Goal: Transaction & Acquisition: Obtain resource

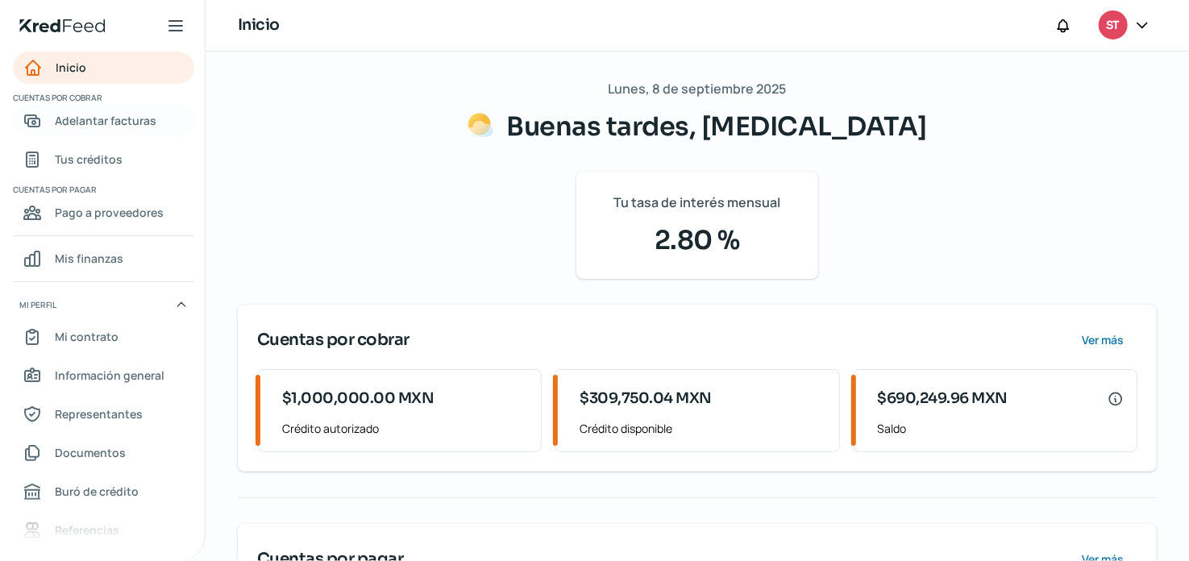
click at [73, 125] on span "Adelantar facturas" at bounding box center [106, 120] width 102 height 20
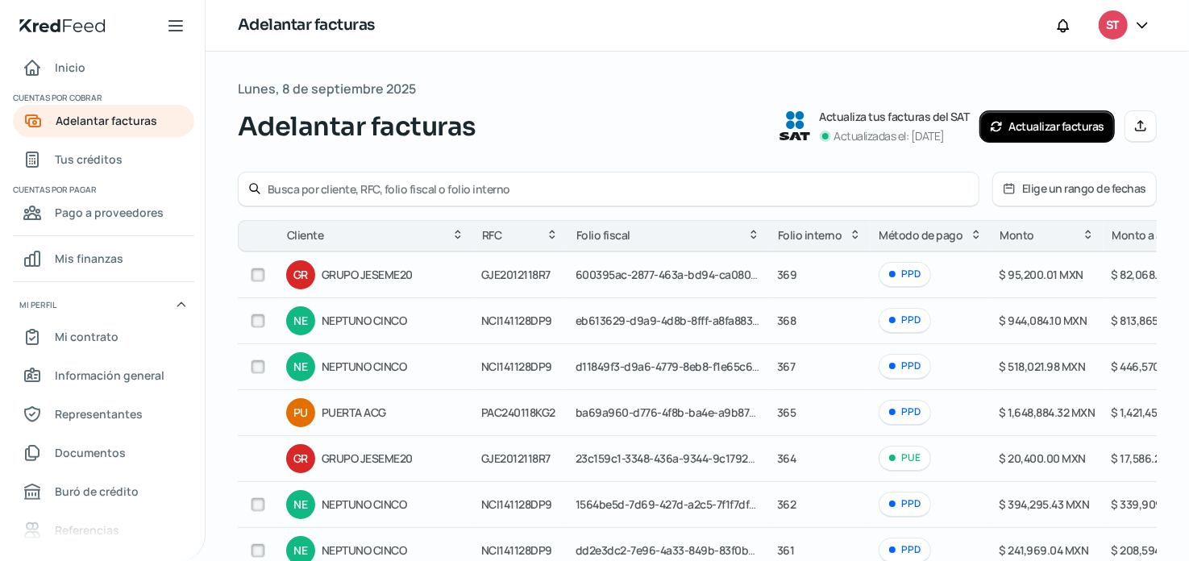
click at [256, 364] on input "checkbox" at bounding box center [258, 366] width 15 height 15
checkbox input "true"
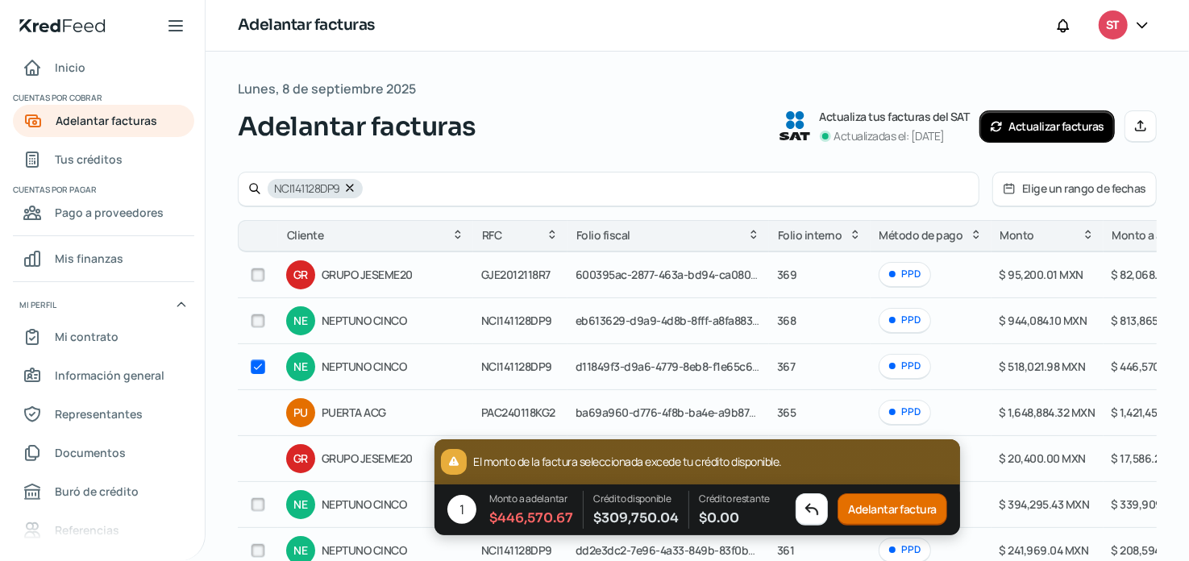
click at [875, 505] on button "Adelantar factura" at bounding box center [892, 510] width 110 height 32
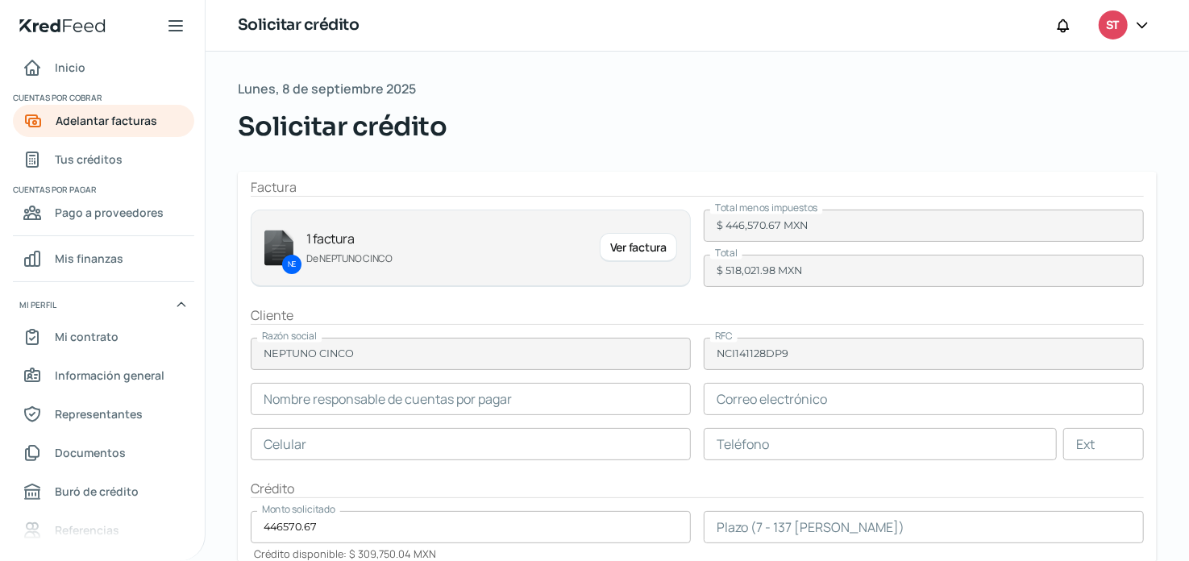
type input "Georgina Yunett Espinoza"
type input "controlcosto@coppel.com"
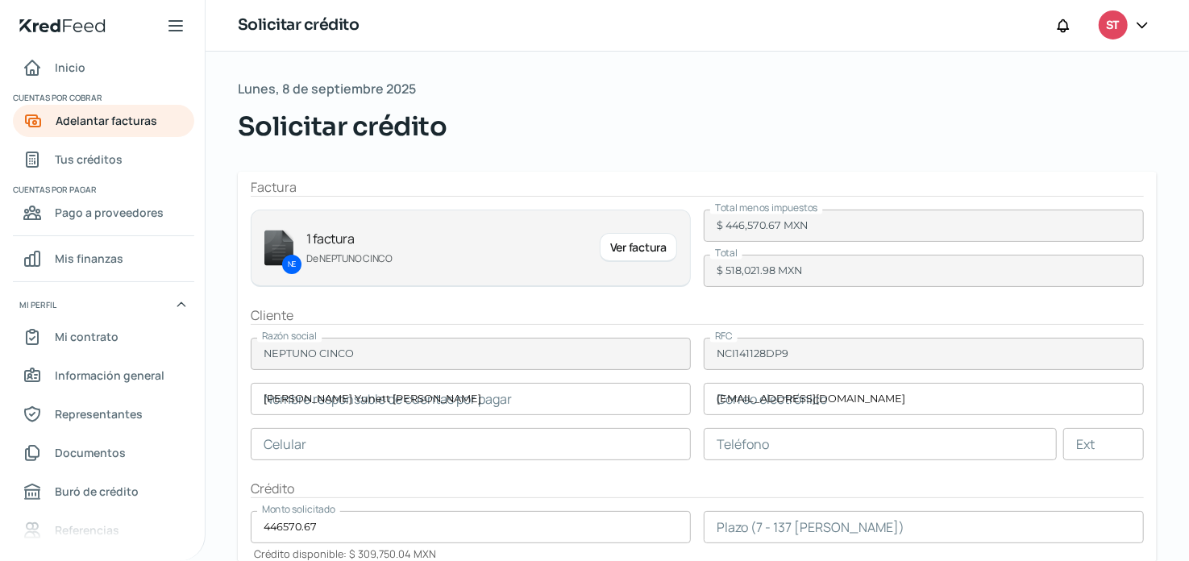
type input "66 - 7759 - 4404"
type input "560-549"
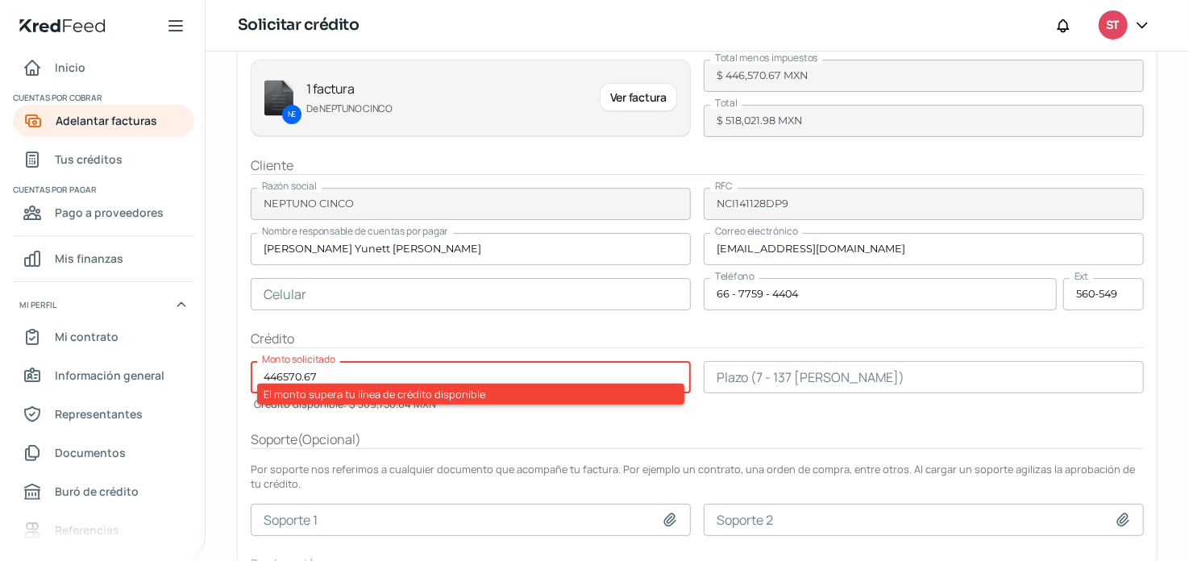
scroll to position [160, 0]
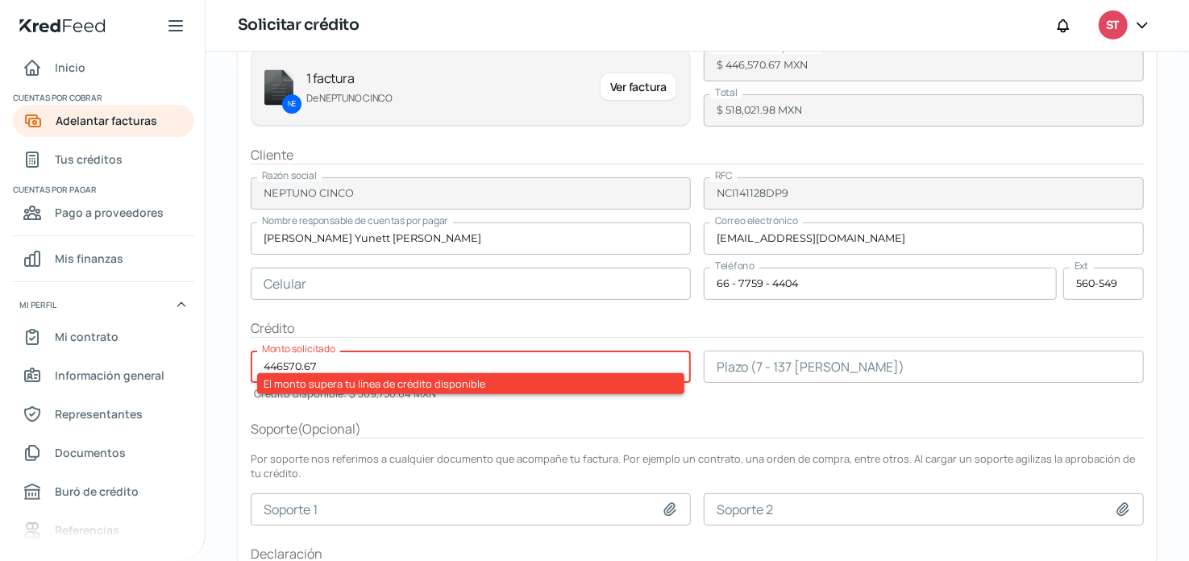
drag, startPoint x: 335, startPoint y: 364, endPoint x: 237, endPoint y: 343, distance: 100.5
click at [237, 343] on div "Lunes, 8 de septiembre 2025 Solicitar crédito Factura NE 1 factura De NEPTUNO C…" at bounding box center [697, 281] width 983 height 780
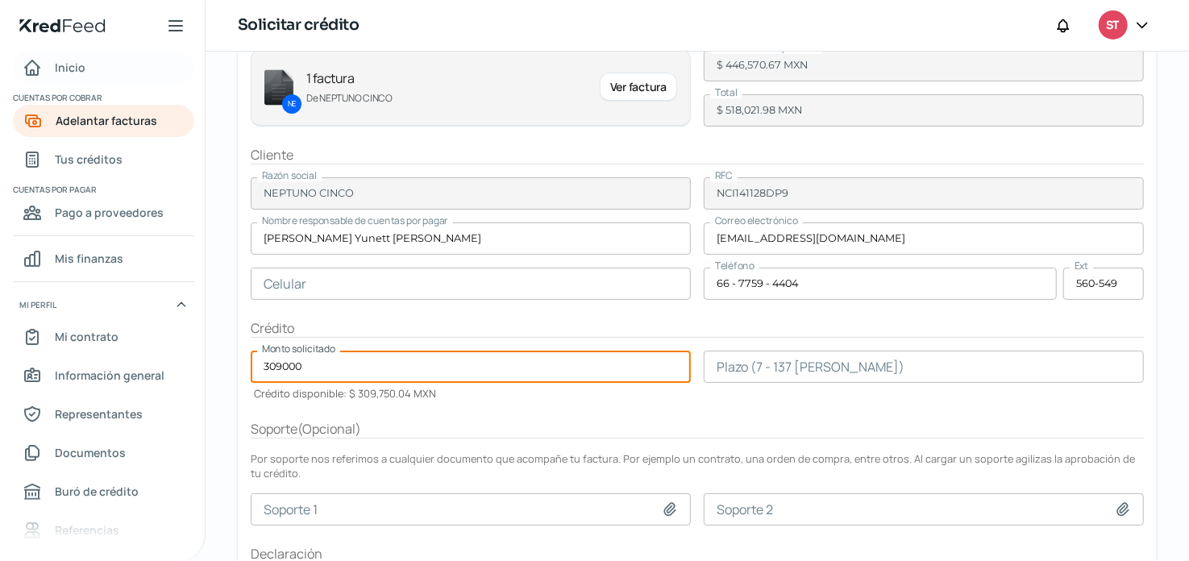
type input "309000"
click at [87, 69] on link "Inicio" at bounding box center [103, 68] width 181 height 32
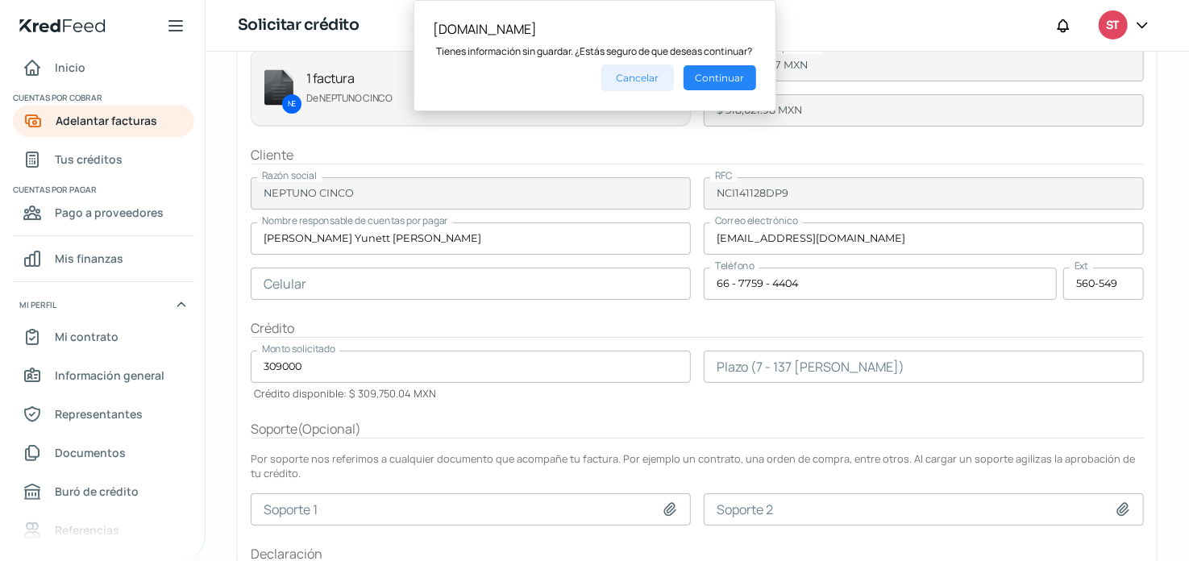
click at [650, 79] on button "Cancelar" at bounding box center [637, 77] width 73 height 27
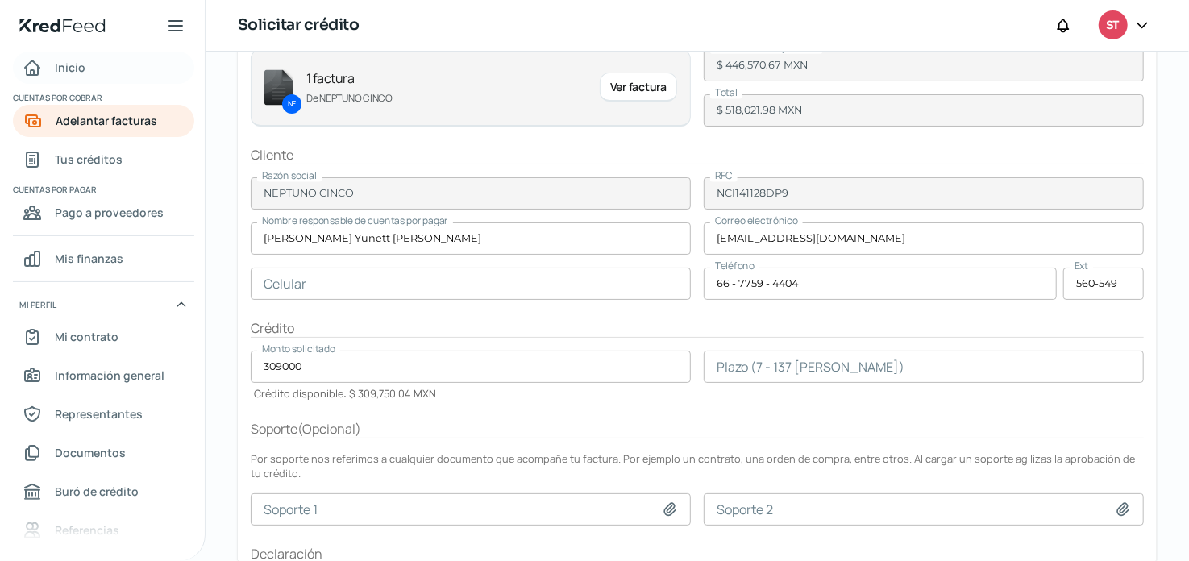
click at [71, 68] on span "Inicio" at bounding box center [70, 67] width 31 height 20
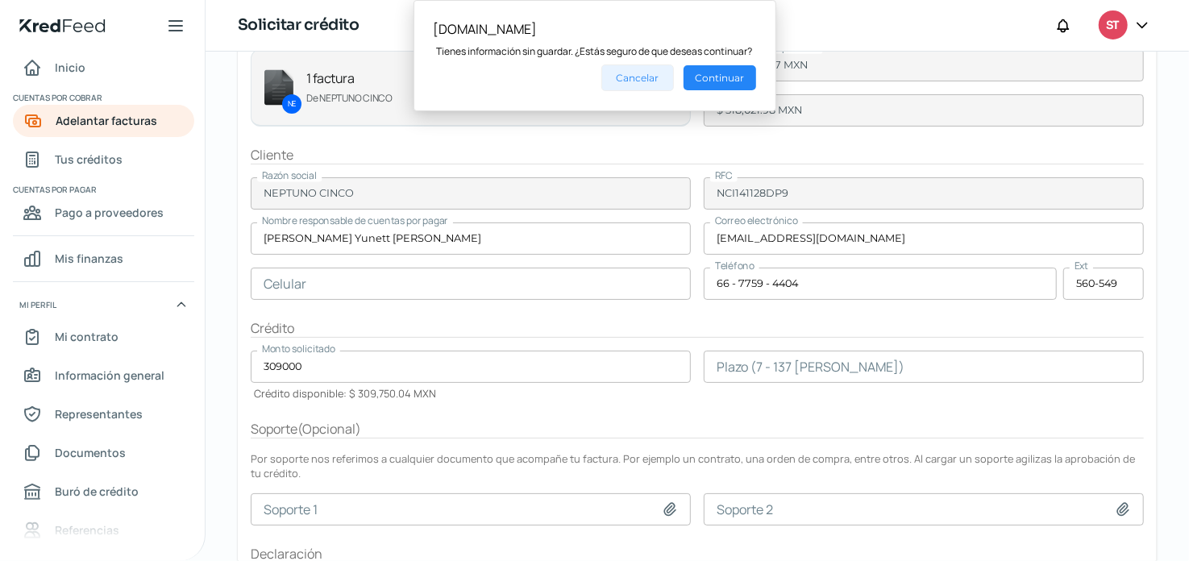
click at [662, 81] on button "Cancelar" at bounding box center [637, 77] width 73 height 27
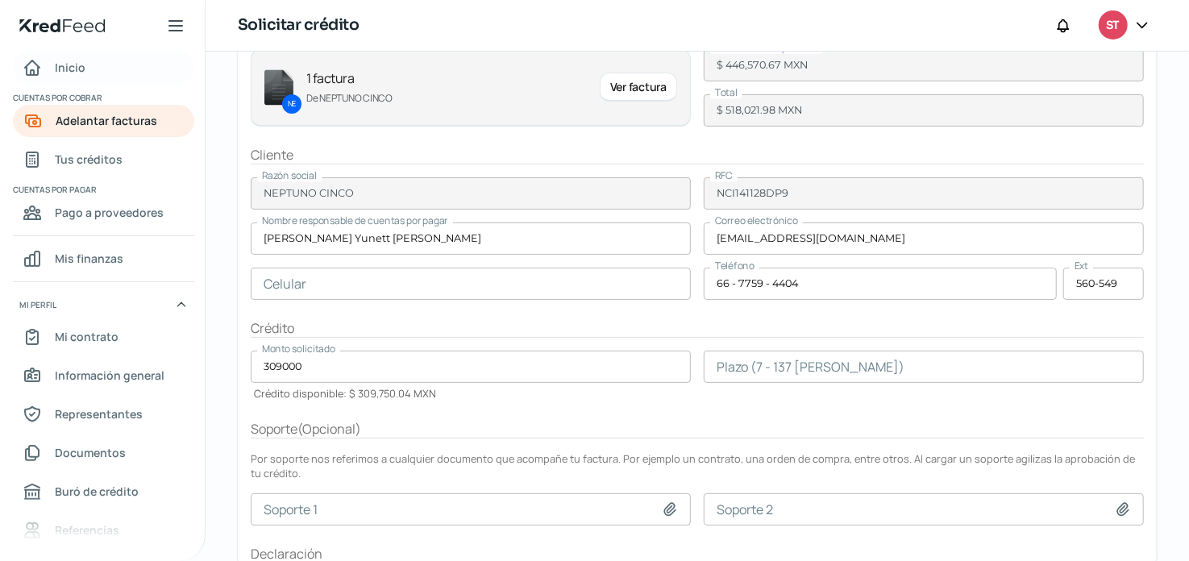
click at [74, 55] on link "Inicio" at bounding box center [103, 68] width 181 height 32
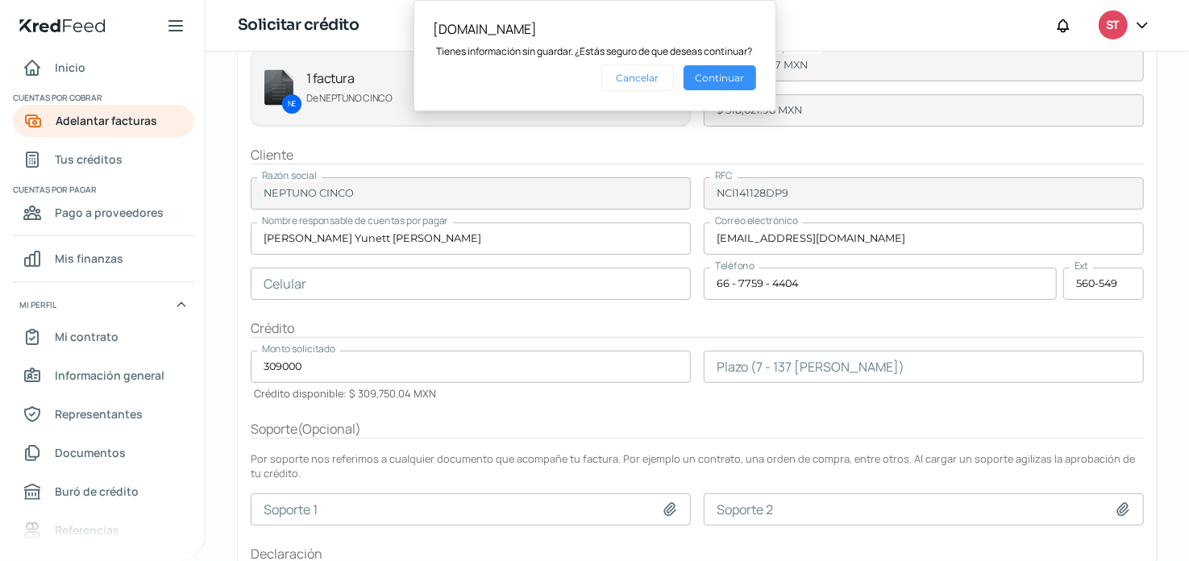
click at [714, 76] on button "Continuar" at bounding box center [719, 77] width 73 height 25
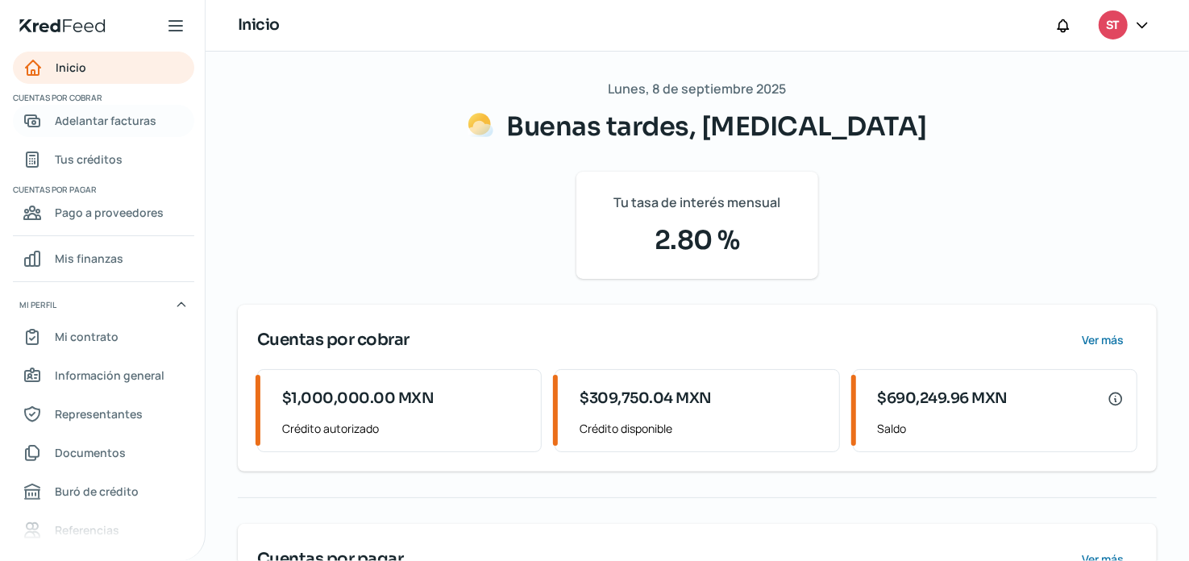
click at [114, 114] on span "Adelantar facturas" at bounding box center [106, 120] width 102 height 20
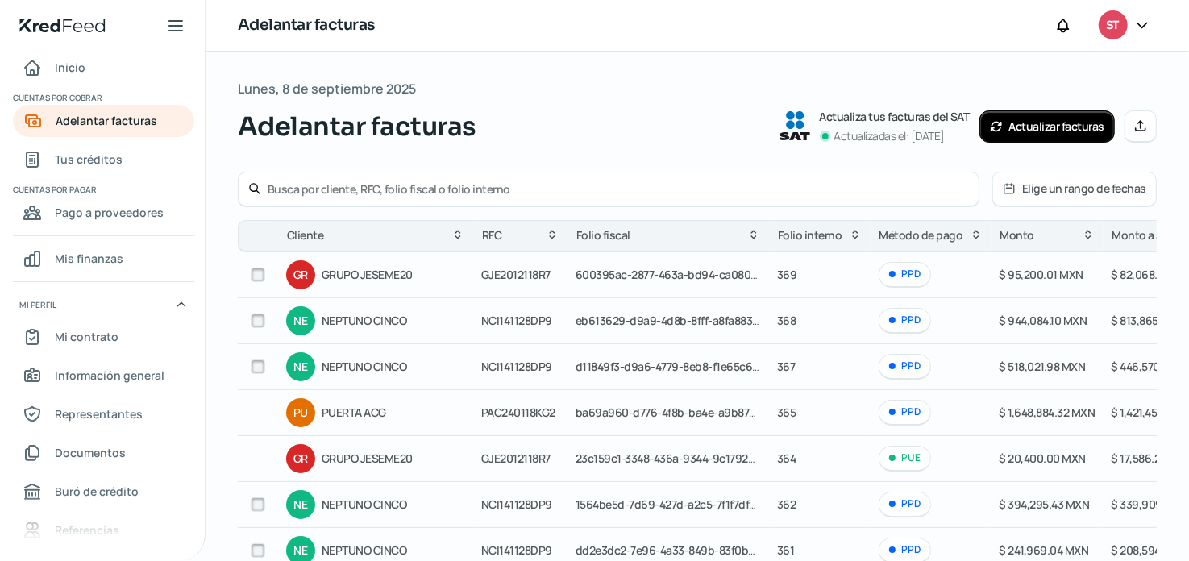
click at [248, 317] on div at bounding box center [258, 321] width 24 height 24
click at [255, 368] on input "checkbox" at bounding box center [258, 366] width 15 height 15
checkbox input "true"
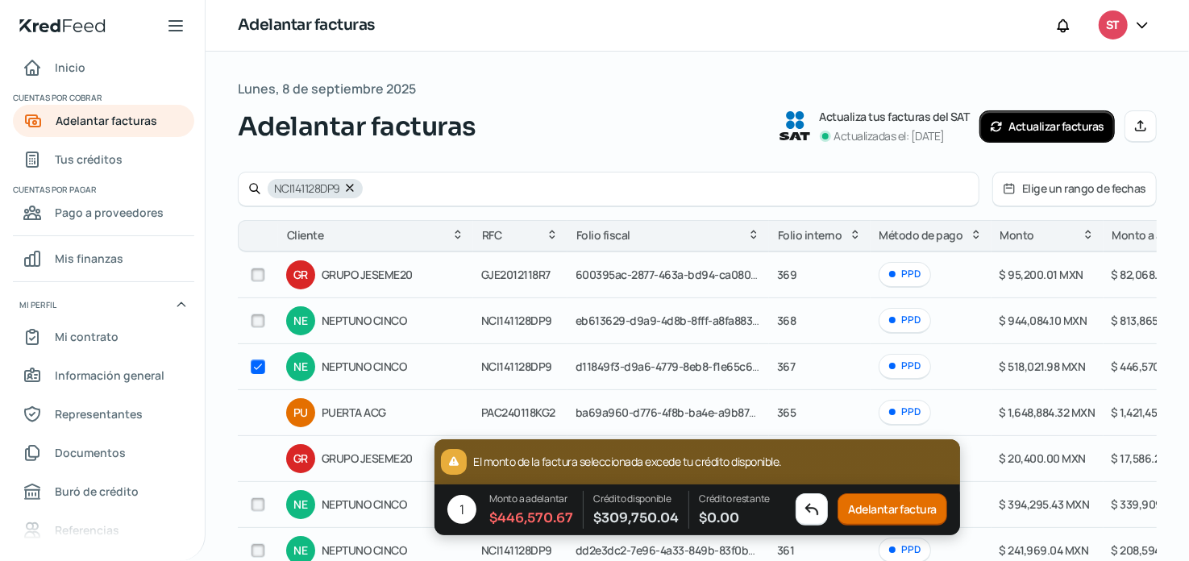
click at [875, 511] on button "Adelantar factura" at bounding box center [892, 510] width 110 height 32
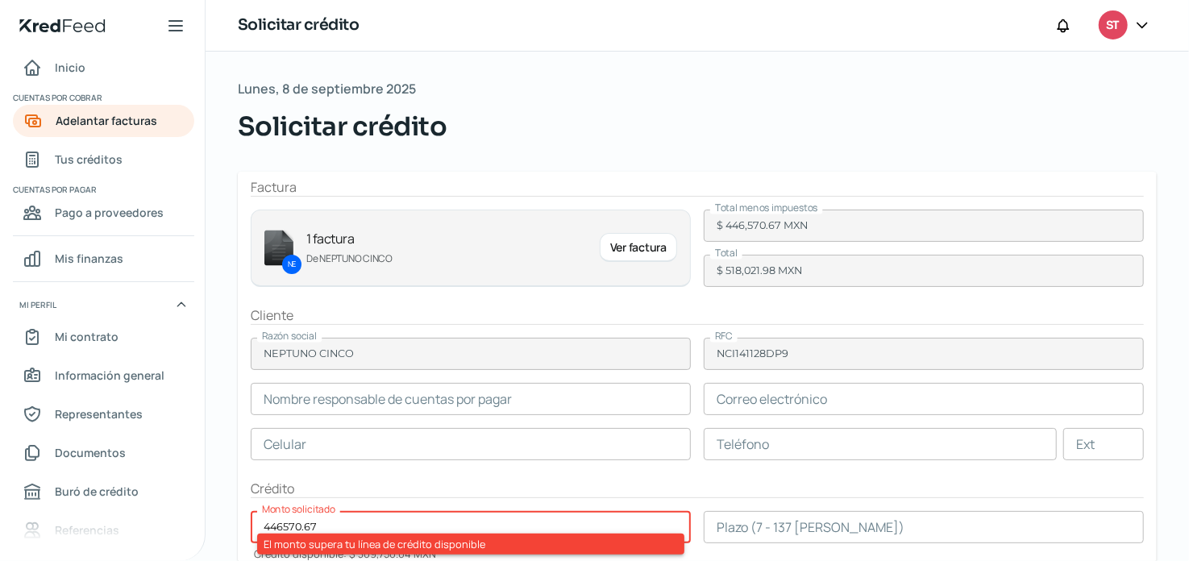
drag, startPoint x: 347, startPoint y: 522, endPoint x: 212, endPoint y: 513, distance: 134.9
click at [216, 513] on div "Lunes, 8 de septiembre 2025 Solicitar crédito Factura NE 1 factura De NEPTUNO C…" at bounding box center [697, 442] width 983 height 780
type input "309"
type input "Georgina Yunett Espinoza"
type input "controlcosto@coppel.com"
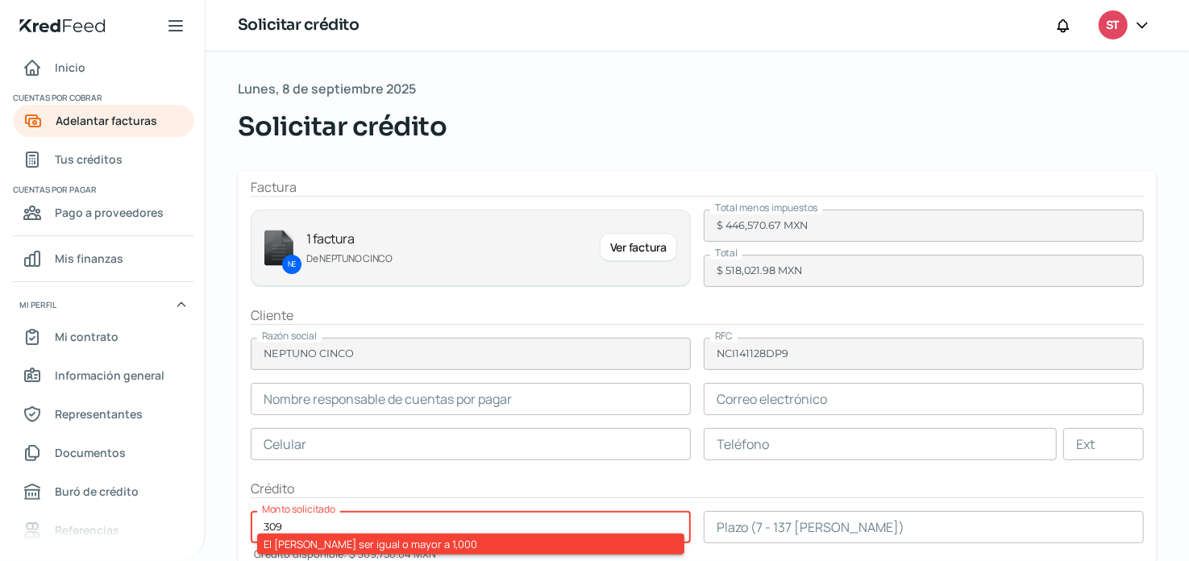
type input "66 - 7759 - 4404"
type input "560-549"
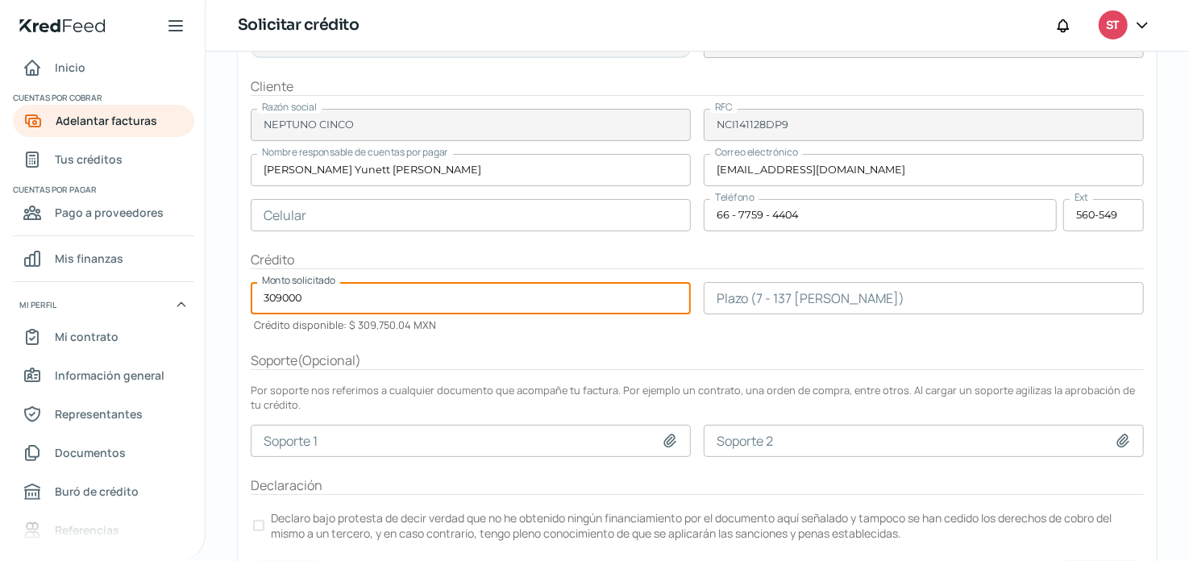
scroll to position [242, 0]
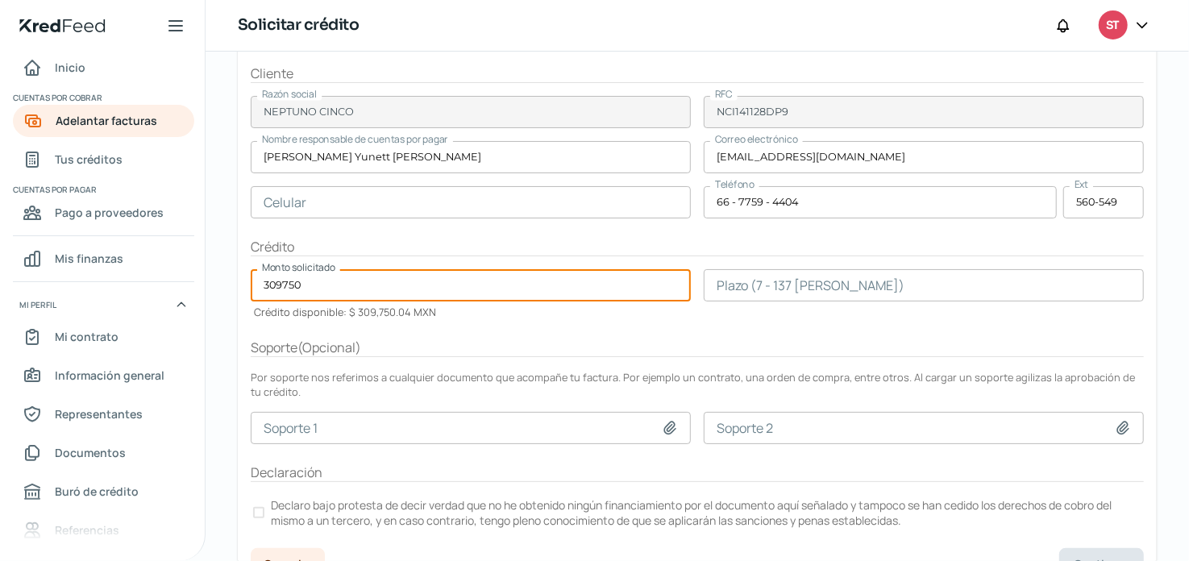
type input "309750"
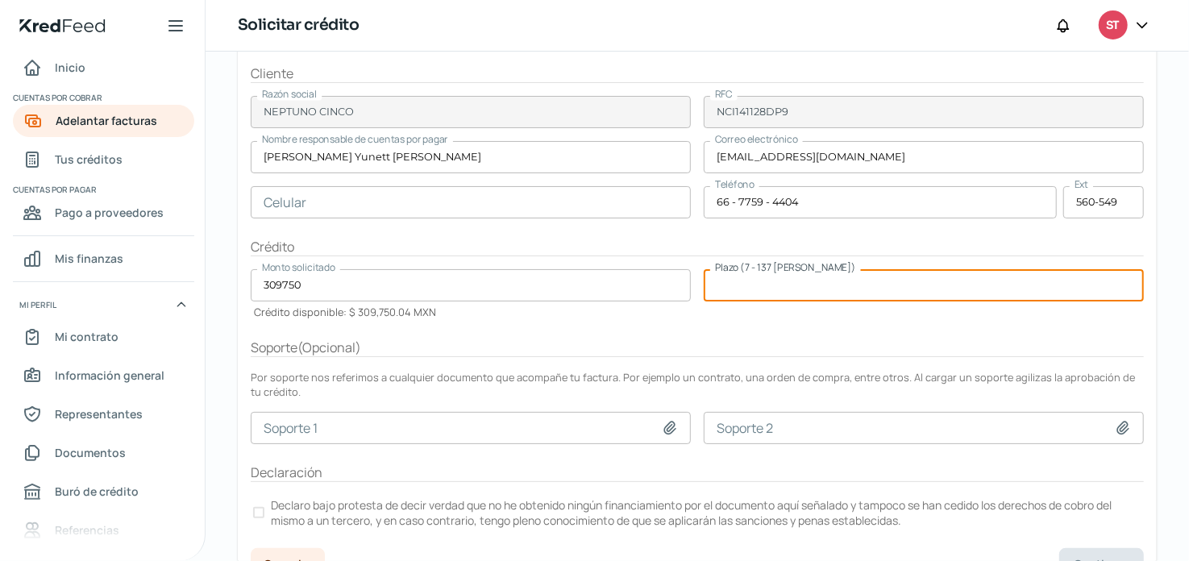
click at [793, 279] on input "number" at bounding box center [924, 285] width 440 height 32
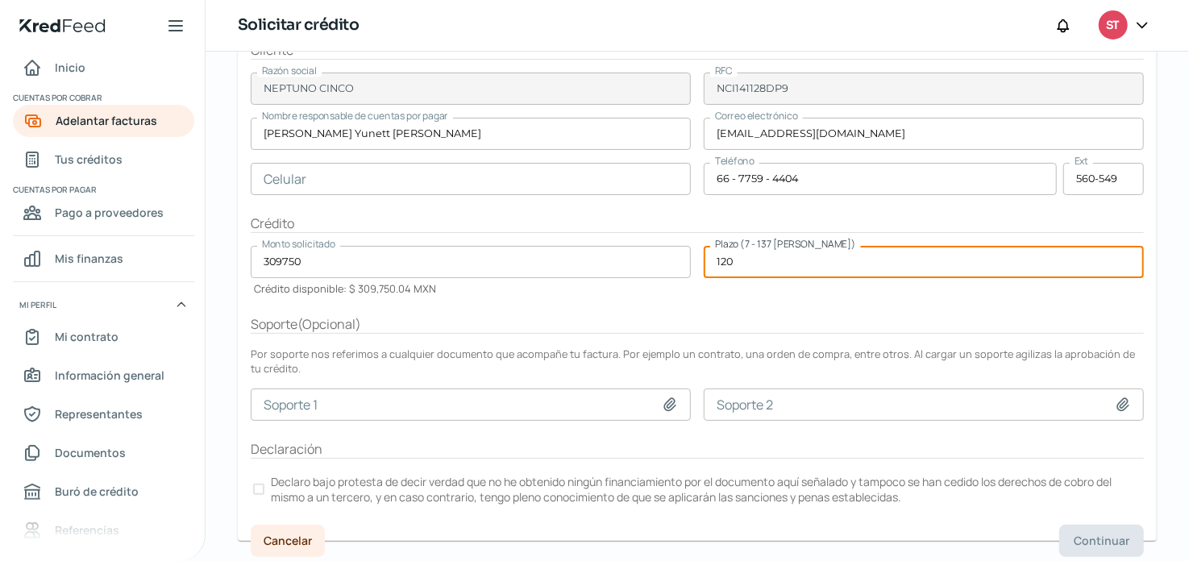
type input "120"
drag, startPoint x: 255, startPoint y: 485, endPoint x: 264, endPoint y: 488, distance: 8.4
click at [256, 485] on div at bounding box center [258, 489] width 11 height 11
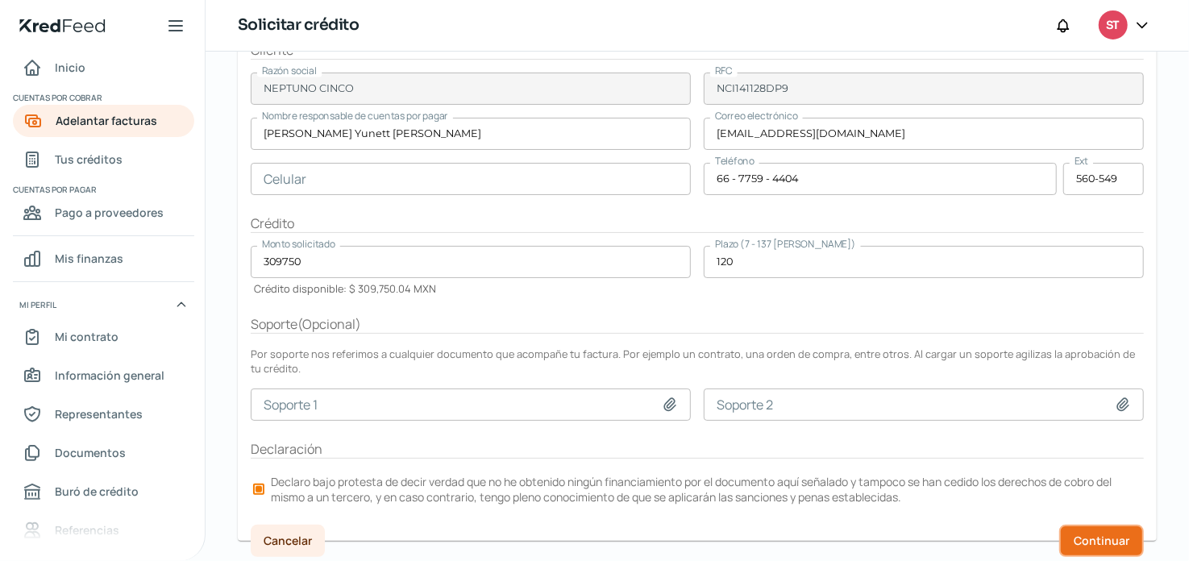
click at [1083, 535] on span "Continuar" at bounding box center [1102, 540] width 56 height 11
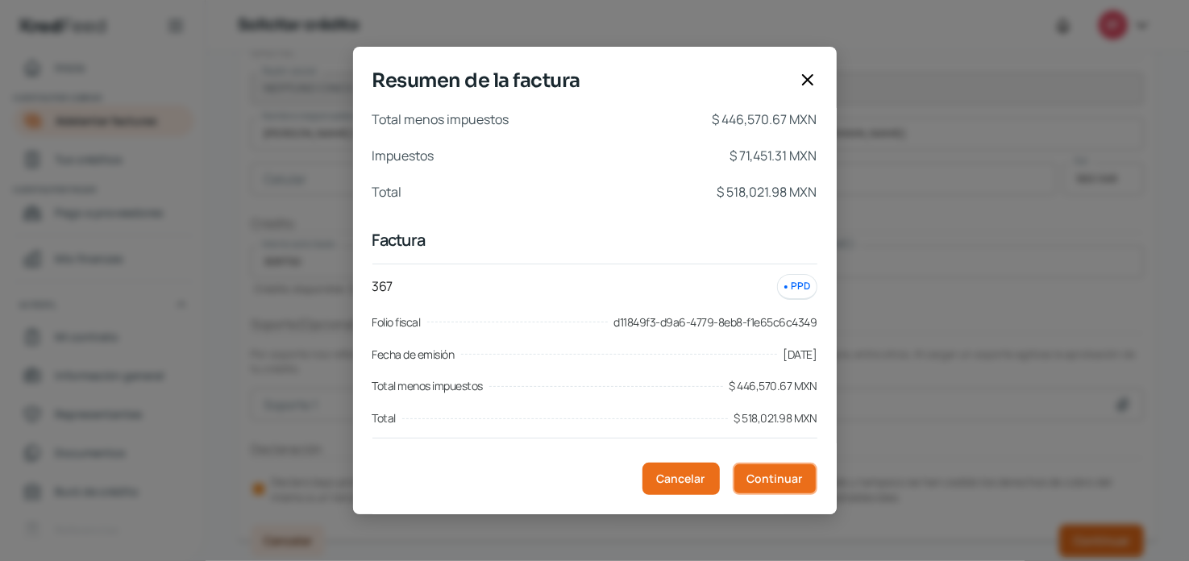
click at [784, 481] on span "Continuar" at bounding box center [775, 478] width 56 height 11
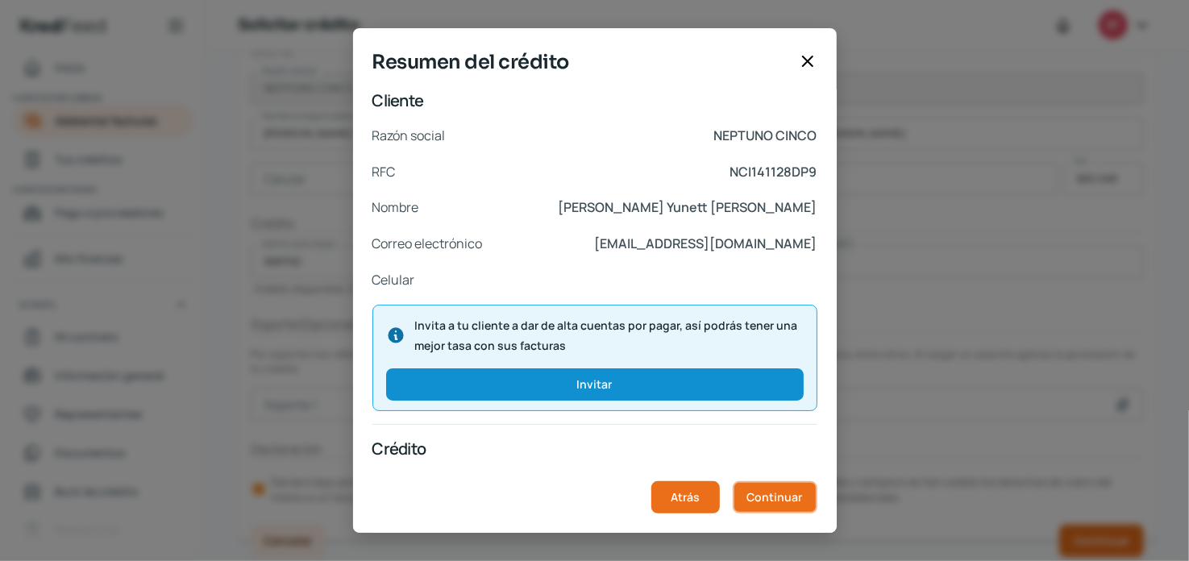
click at [787, 503] on span "Continuar" at bounding box center [775, 497] width 56 height 11
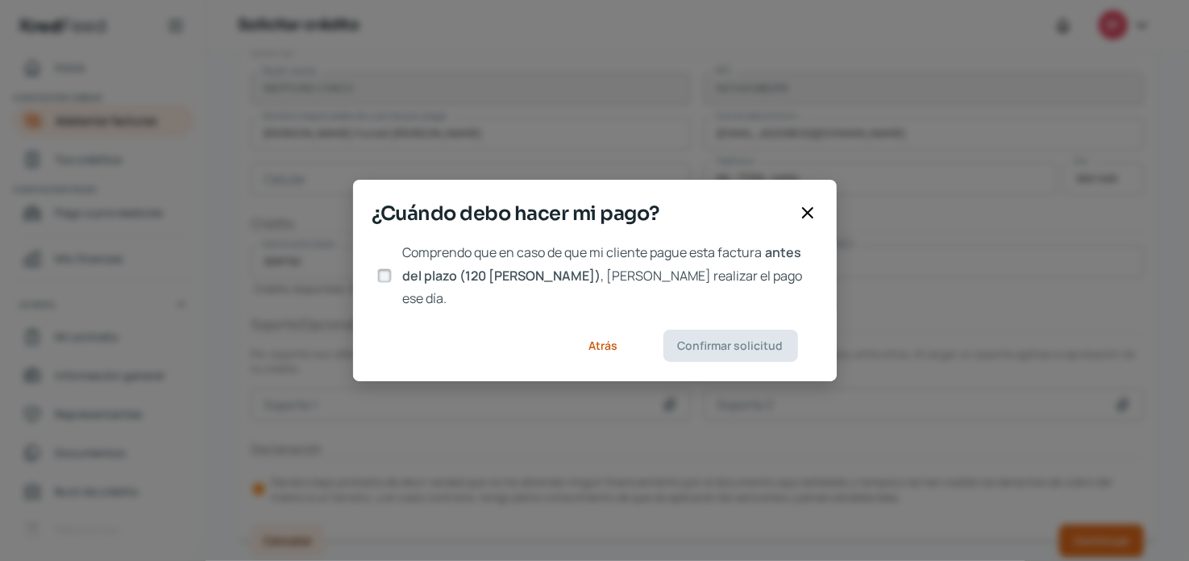
click at [384, 271] on input "Comprendo que en caso de que mi cliente pague esta factura antes del plazo (120…" at bounding box center [384, 275] width 15 height 15
checkbox input "true"
click at [716, 330] on button "Confirmar solicitud" at bounding box center [730, 346] width 135 height 32
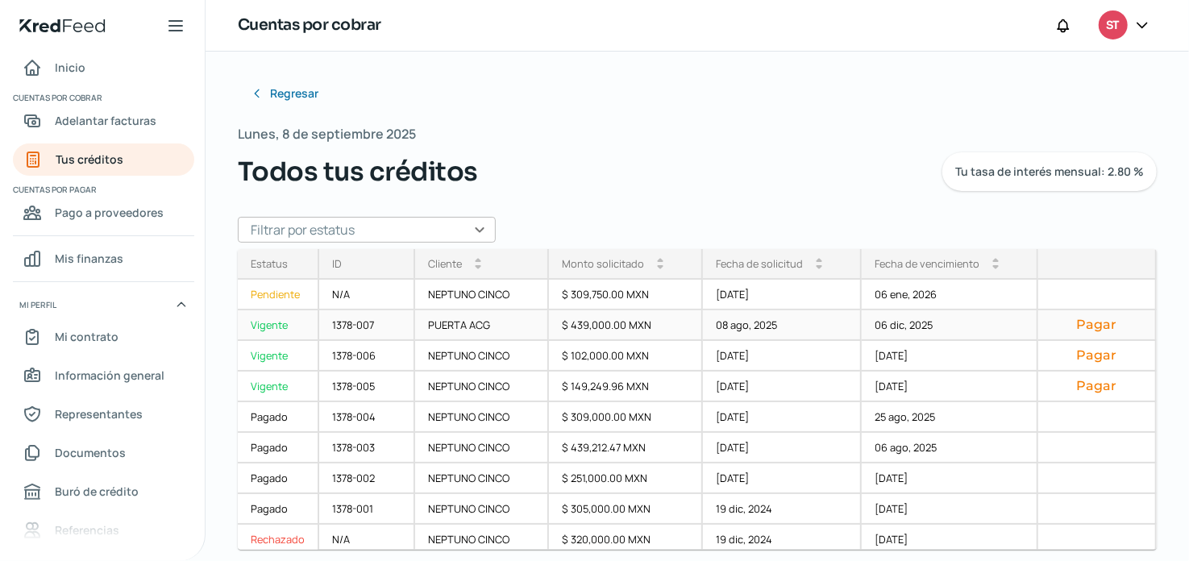
click at [654, 310] on div "$ 439,000.00 MXN" at bounding box center [626, 325] width 154 height 31
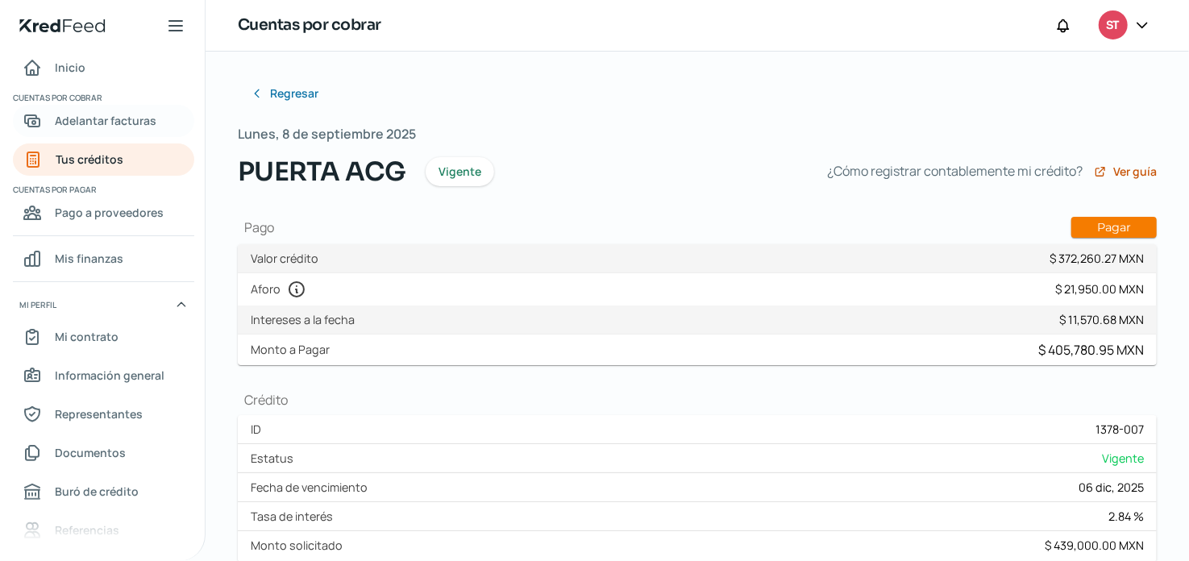
click at [112, 124] on span "Adelantar facturas" at bounding box center [106, 120] width 102 height 20
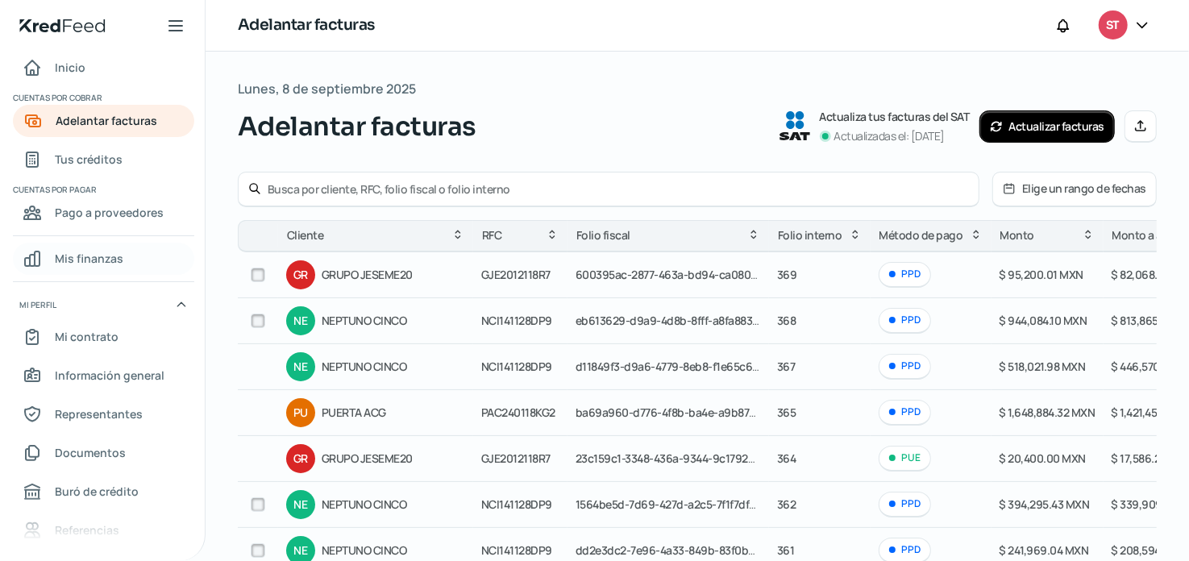
click at [98, 262] on span "Mis finanzas" at bounding box center [89, 258] width 69 height 20
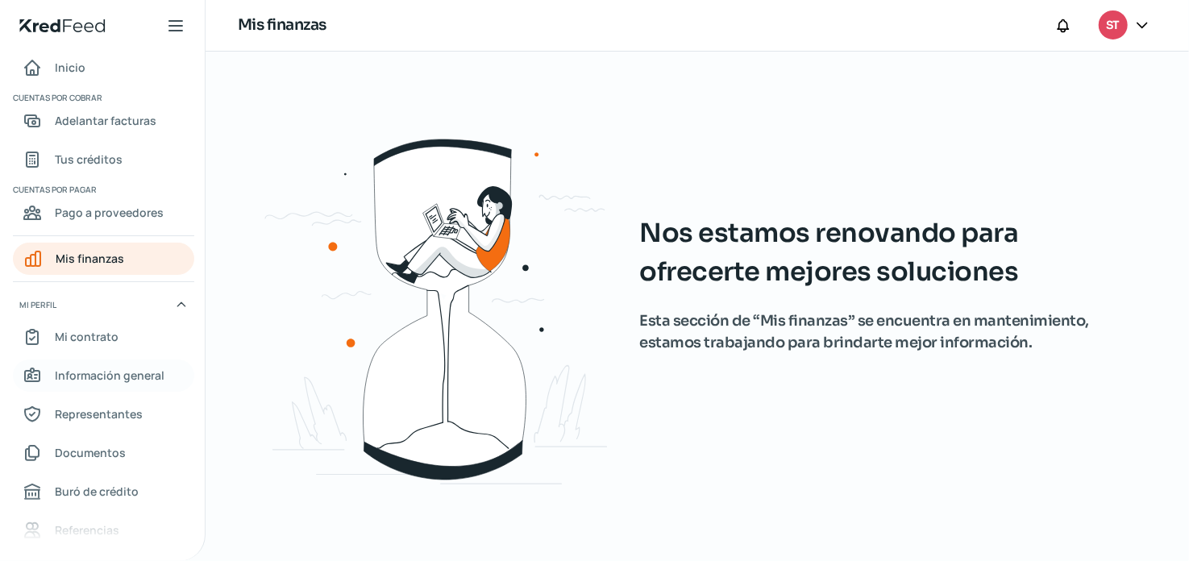
click at [122, 384] on span "Información general" at bounding box center [110, 375] width 110 height 20
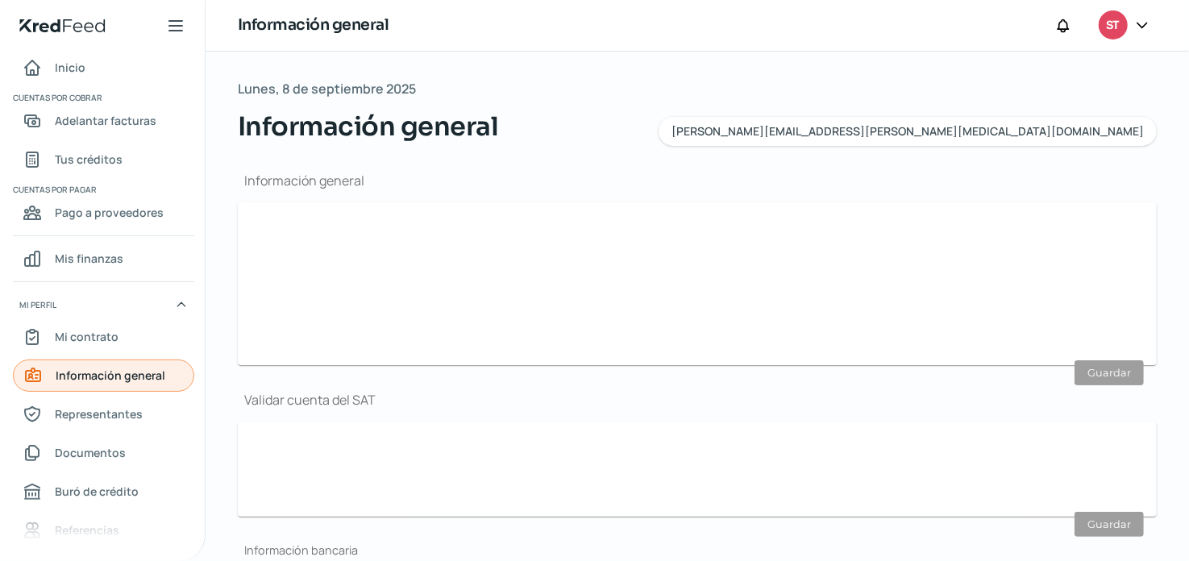
type input "jairo.aspero@stoma.com.mx"
type input "Personas morales del régimen general"
type input "Stoma"
type input "66 - 7196 - 1070"
type input "66 - 2260 - 3191"
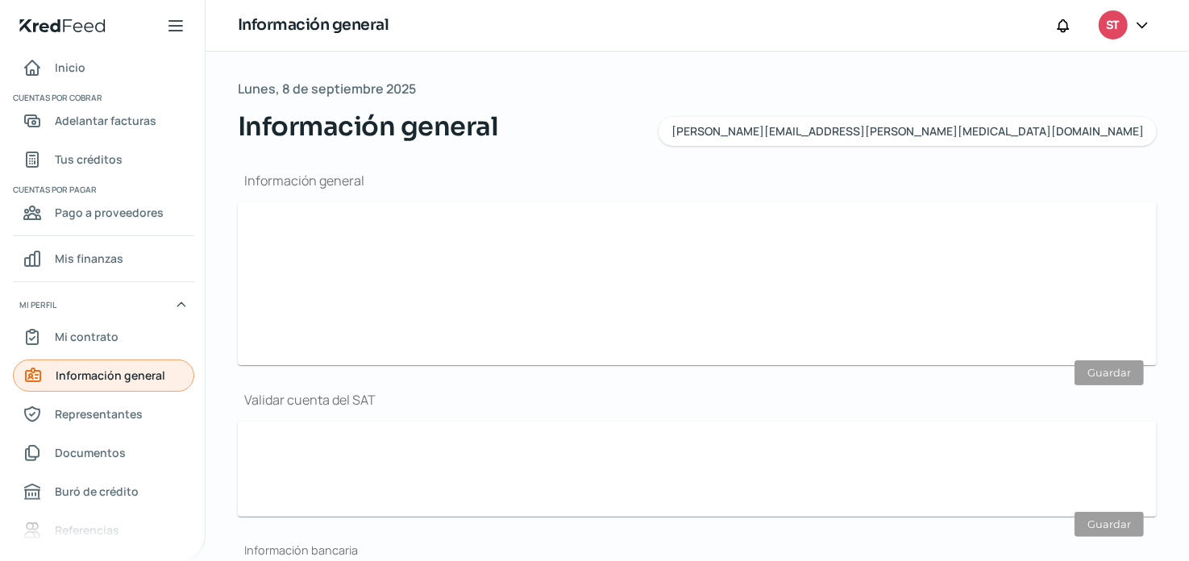
type input "SCI190612FH3"
type input "Suaqui"
type input "35"
type input "83188"
type input "Pimentel"
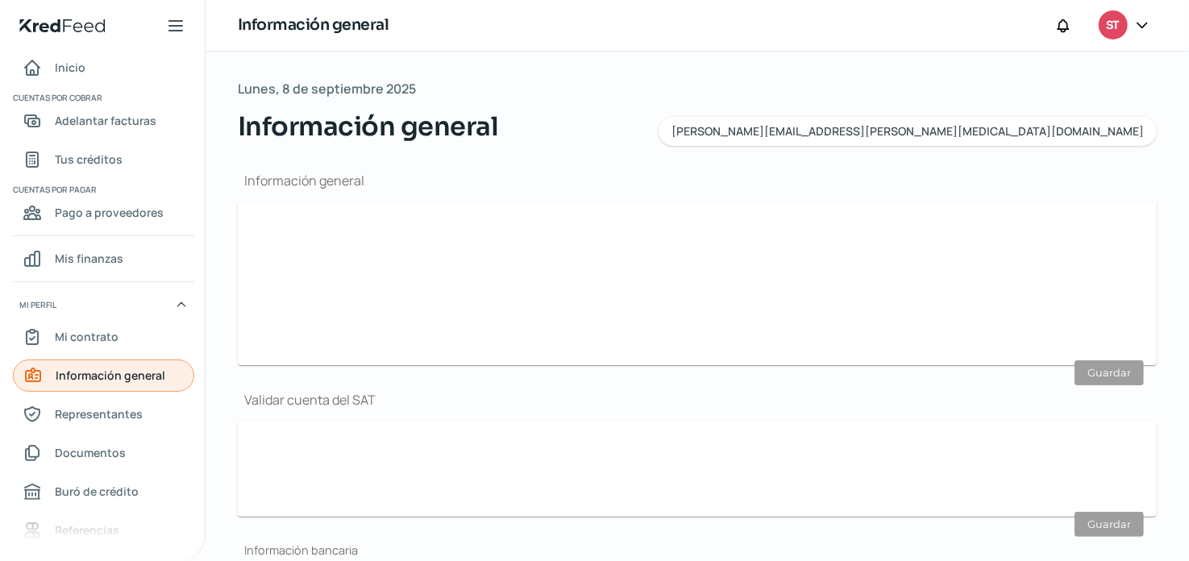
type input "Hermosillo"
type input "Sonora"
type input "Mexico"
type input "Recibo-Nov (1).pdf"
type input "10"
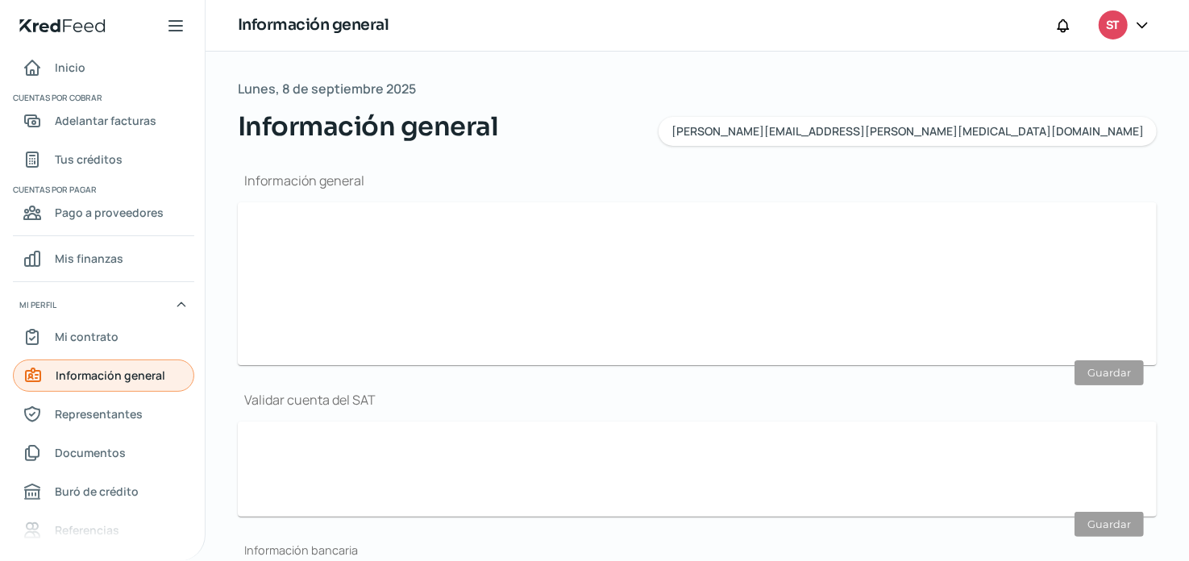
type input "0"
type input "Propia"
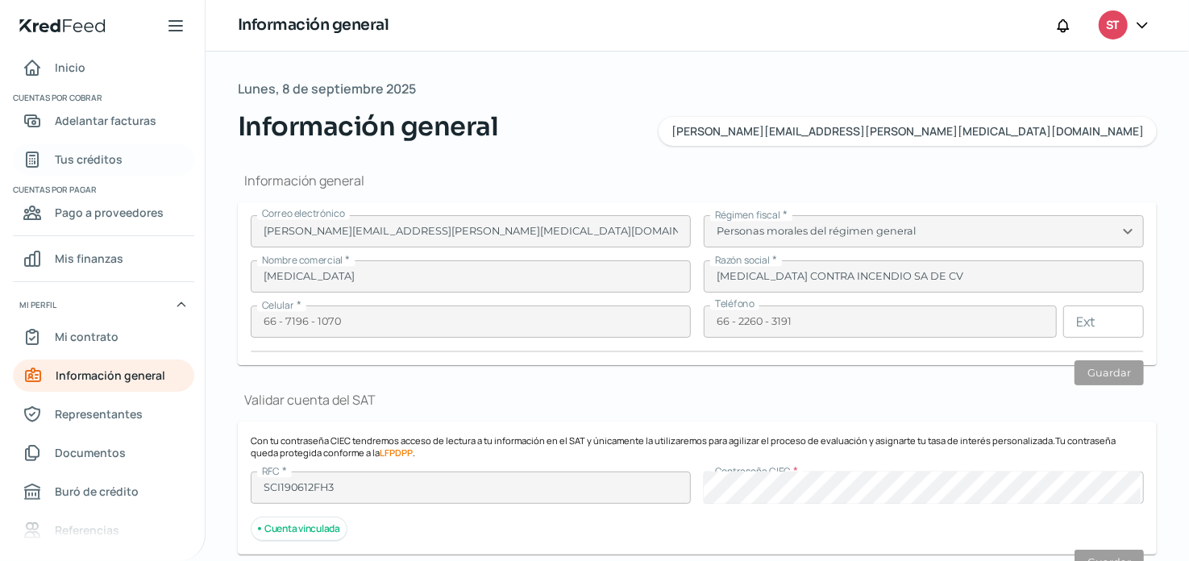
click at [97, 156] on span "Tus créditos" at bounding box center [89, 159] width 68 height 20
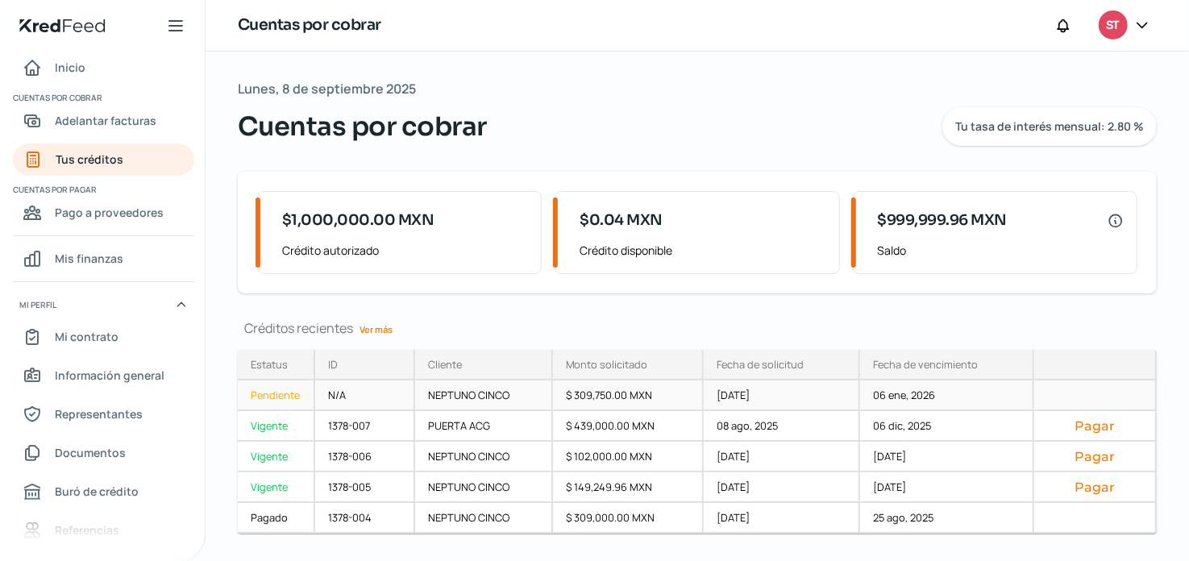
click at [288, 385] on div "Pendiente" at bounding box center [276, 395] width 77 height 31
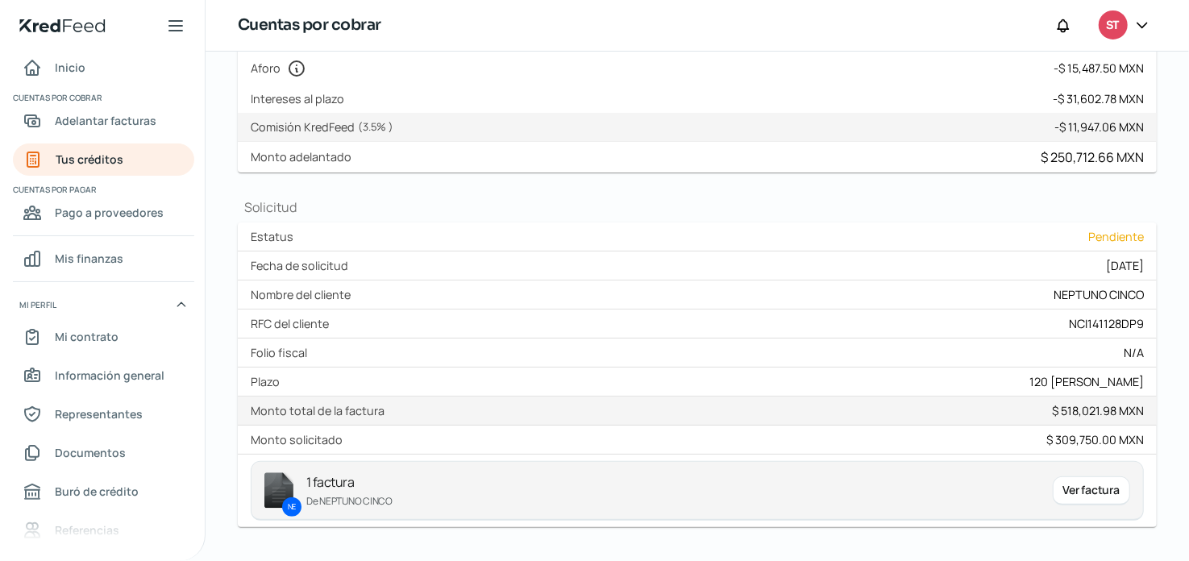
scroll to position [322, 0]
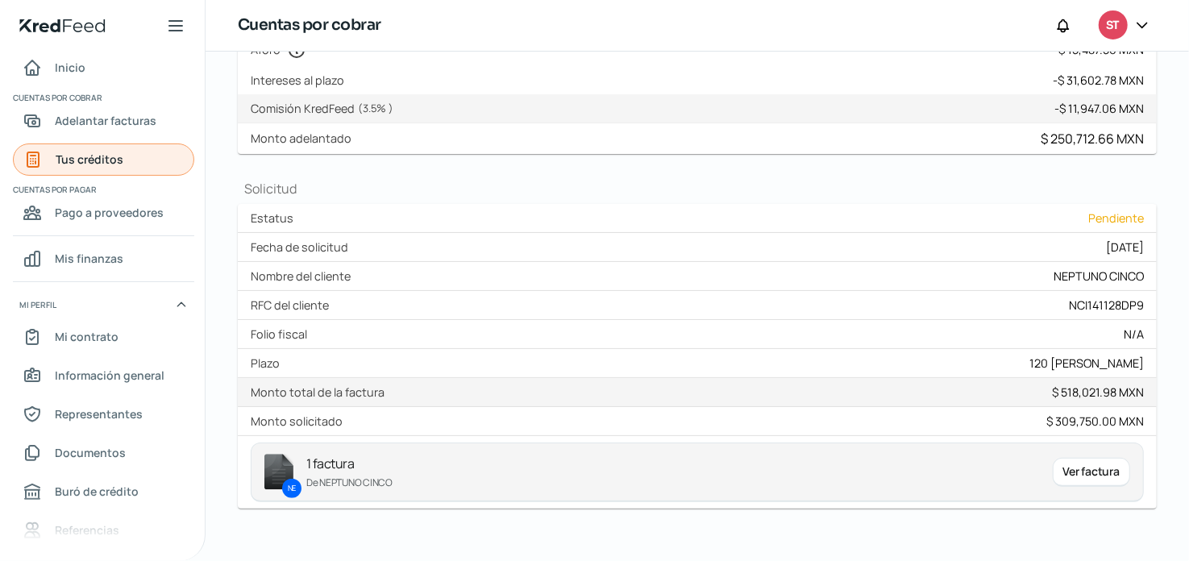
click at [116, 165] on span "Tus créditos" at bounding box center [90, 159] width 68 height 20
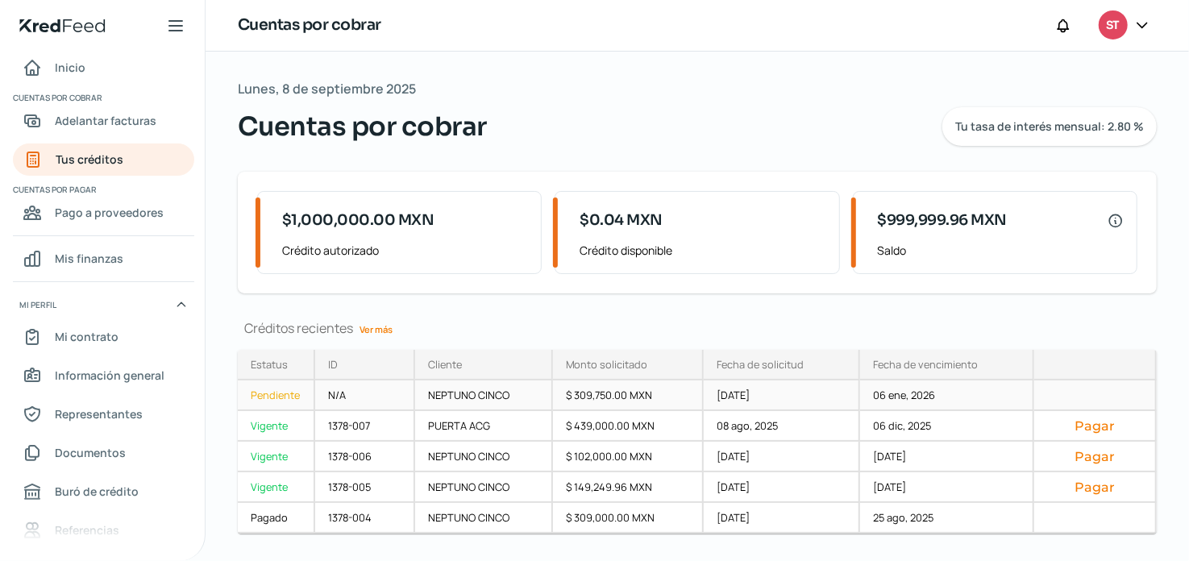
click at [282, 397] on div "Pendiente" at bounding box center [276, 395] width 77 height 31
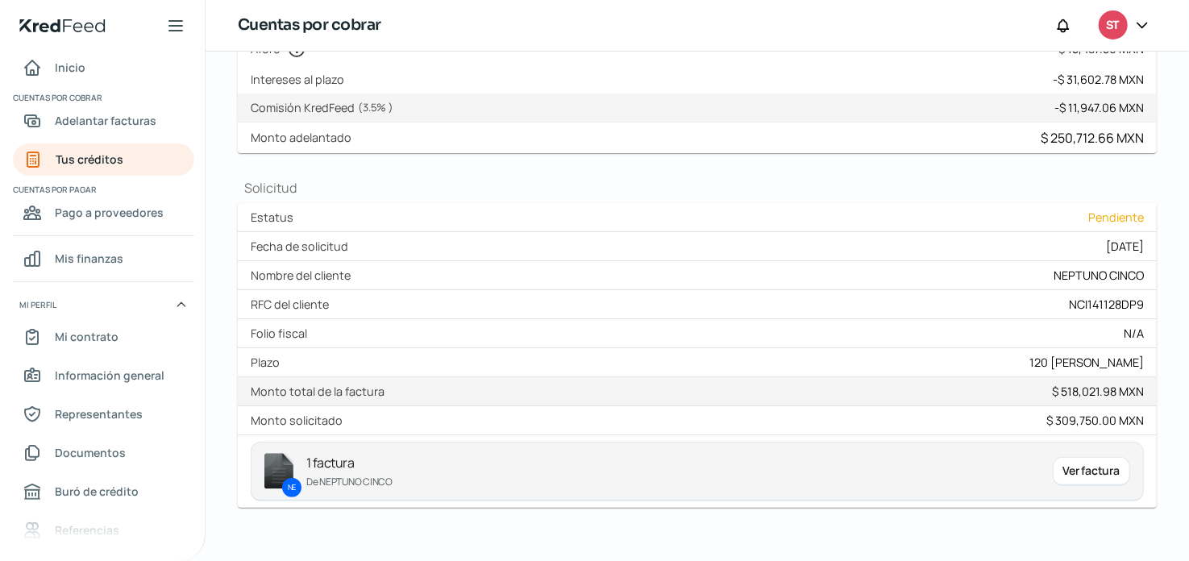
scroll to position [45, 0]
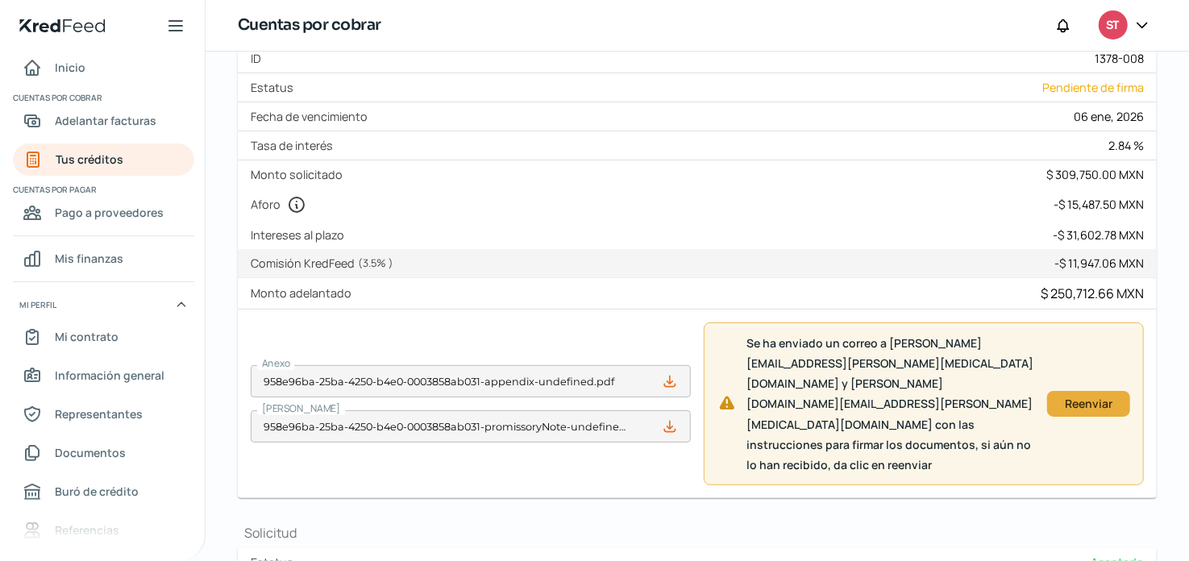
scroll to position [242, 0]
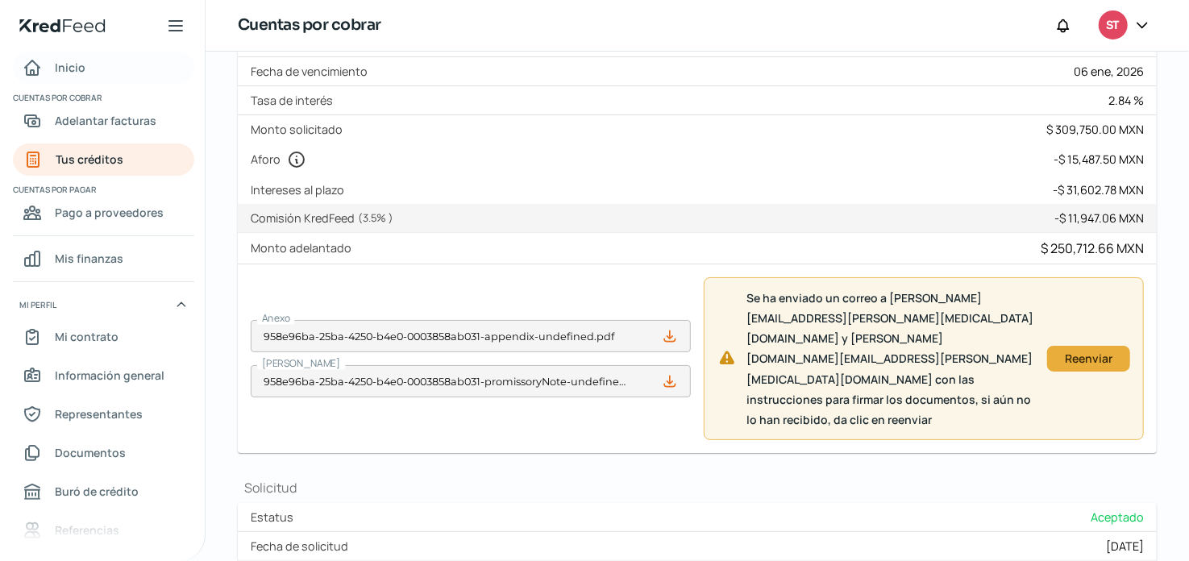
click at [96, 71] on link "Inicio" at bounding box center [103, 68] width 181 height 32
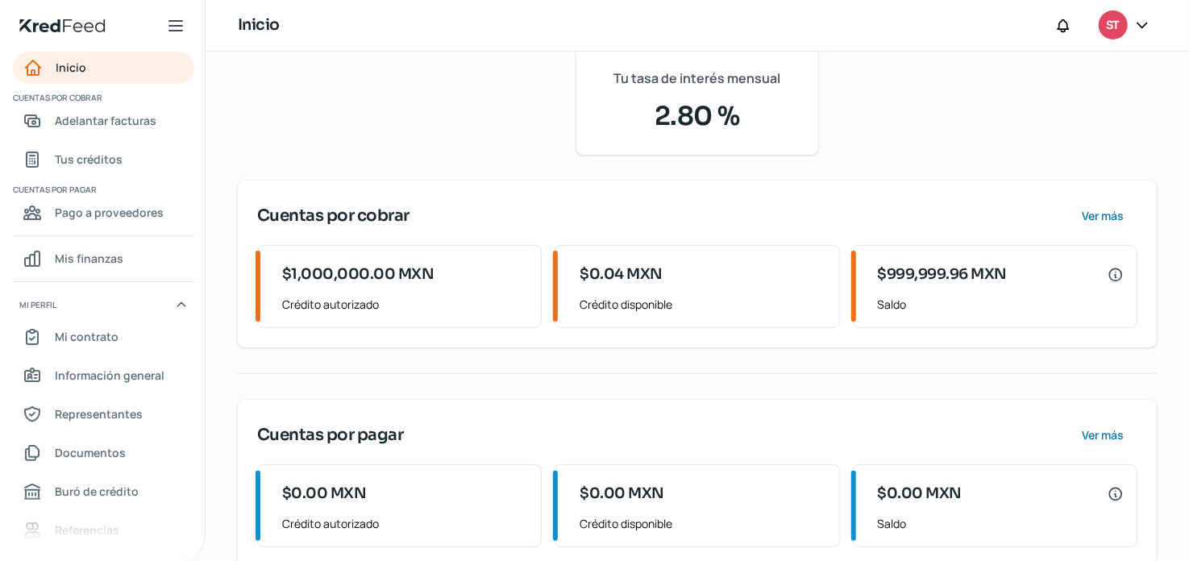
scroll to position [226, 0]
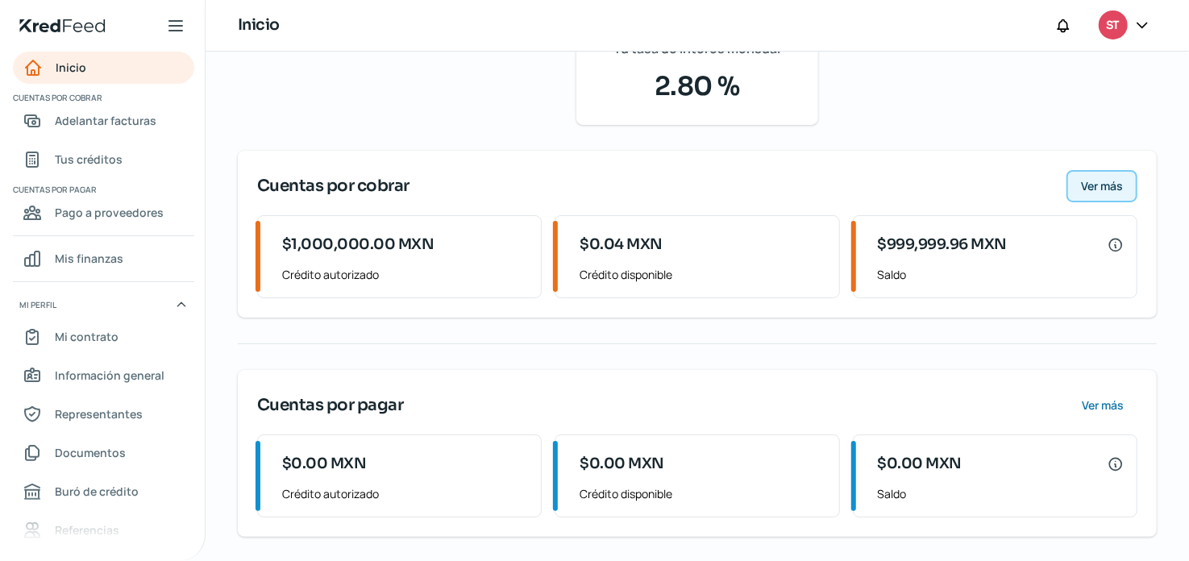
click at [1096, 197] on button "Ver más" at bounding box center [1101, 186] width 71 height 32
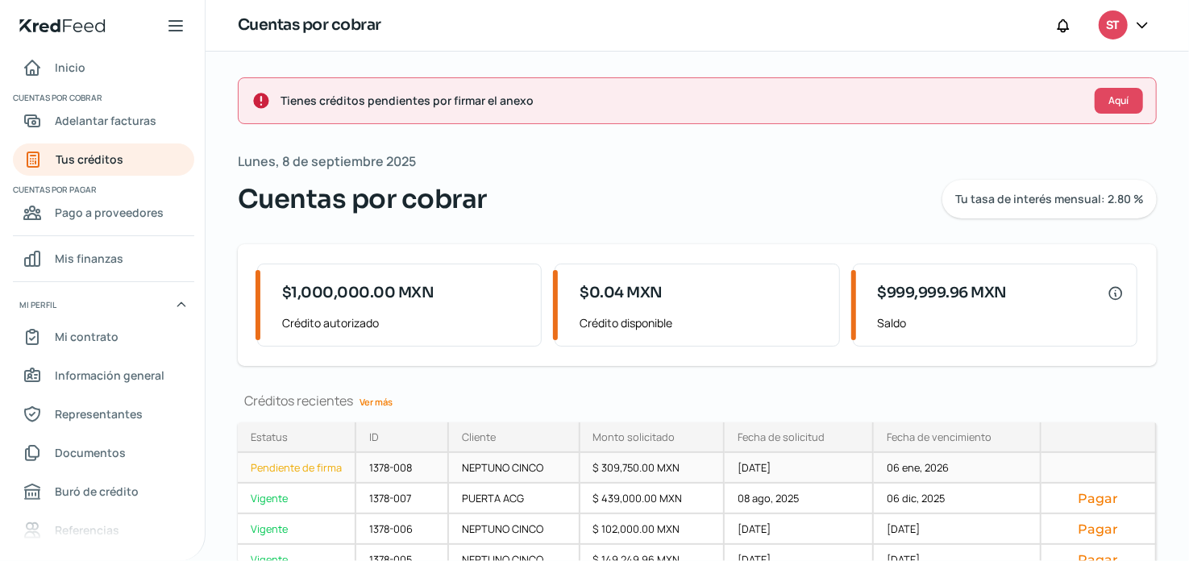
click at [309, 474] on div "Pendiente de firma" at bounding box center [297, 468] width 118 height 31
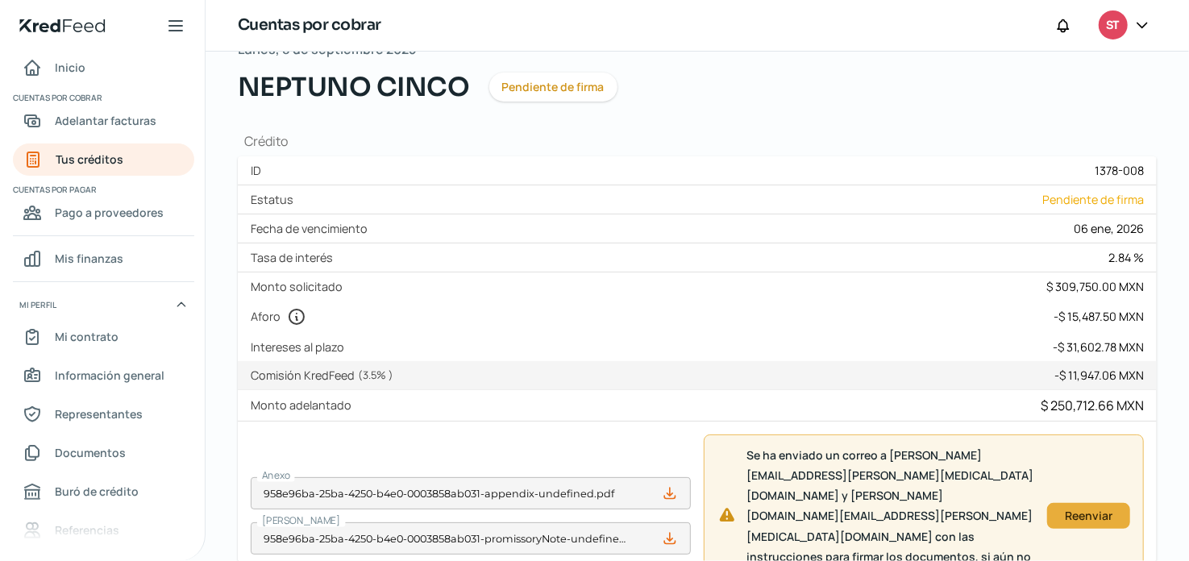
scroll to position [80, 0]
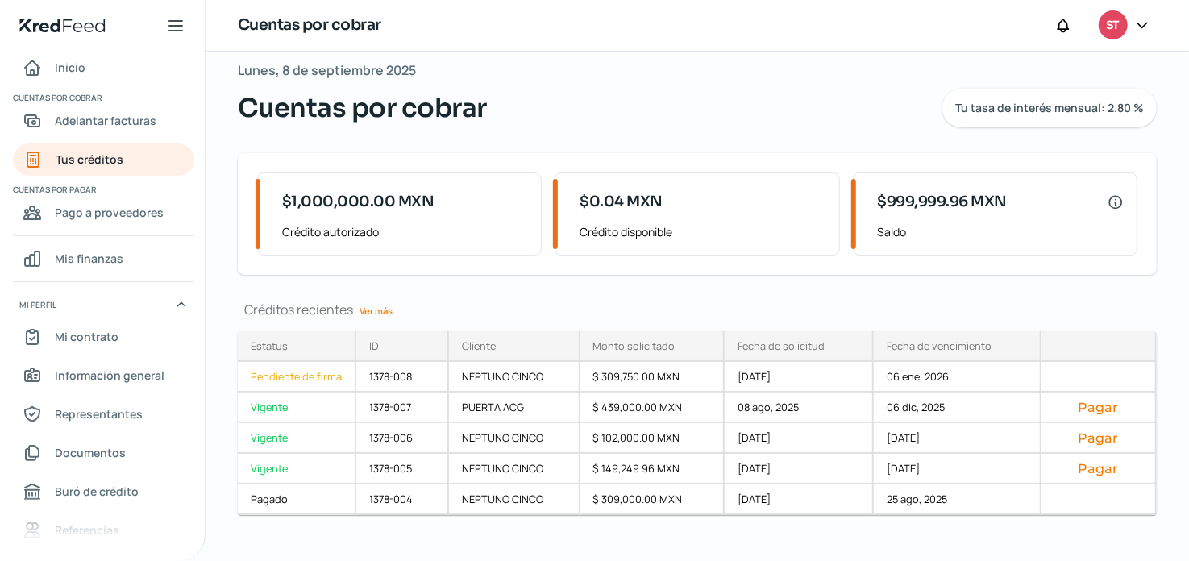
scroll to position [108, 0]
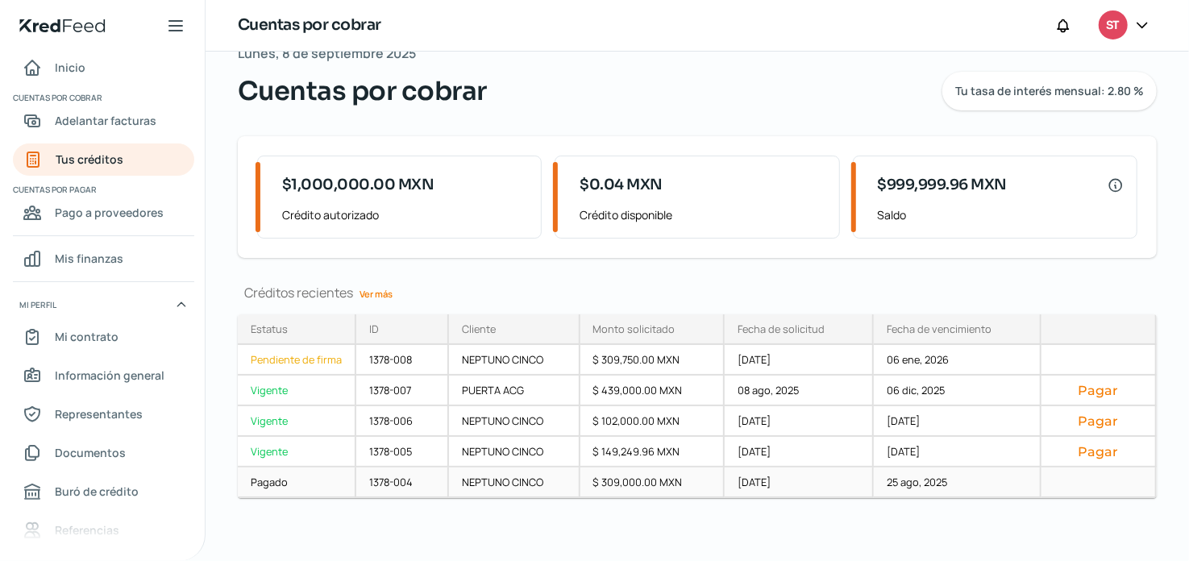
click at [936, 480] on div "25 ago, 2025" at bounding box center [957, 482] width 167 height 31
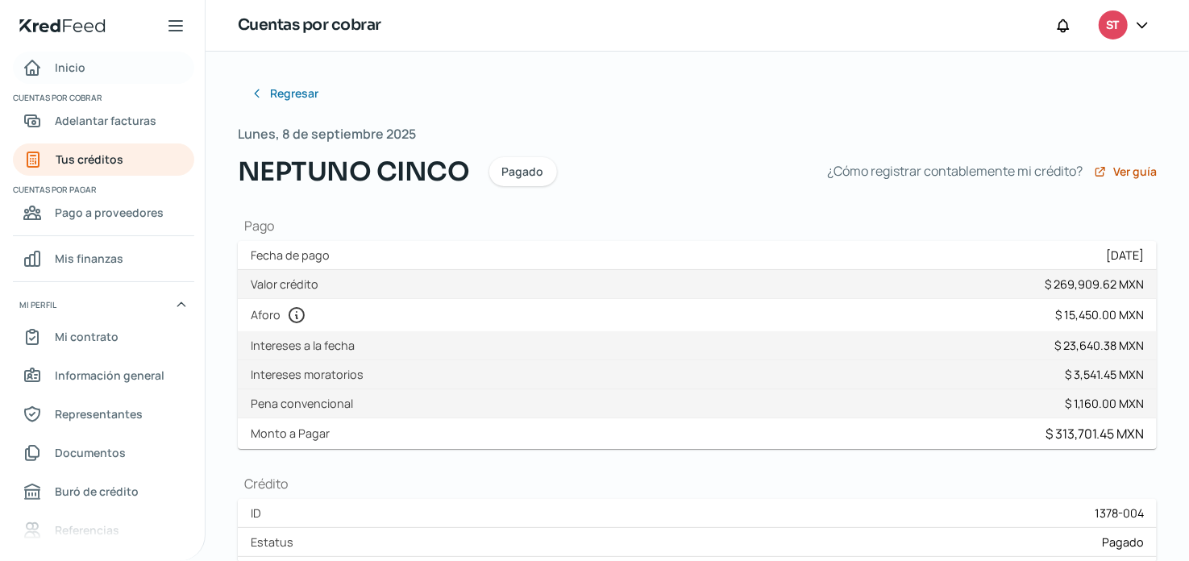
click at [80, 72] on span "Inicio" at bounding box center [70, 67] width 31 height 20
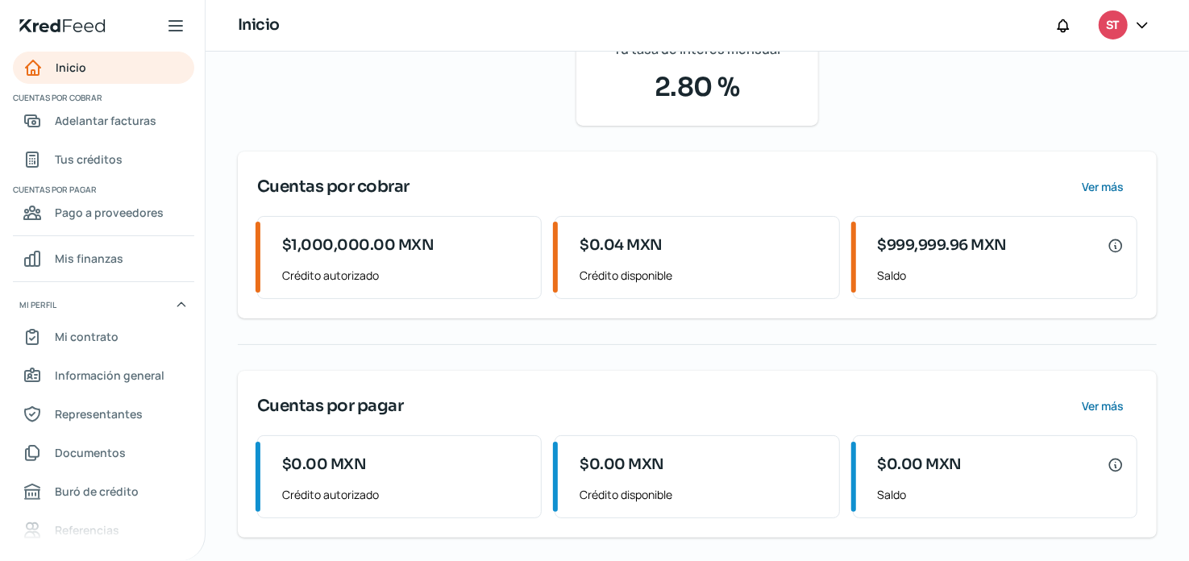
scroll to position [226, 0]
click at [1102, 185] on span "Ver más" at bounding box center [1102, 186] width 42 height 11
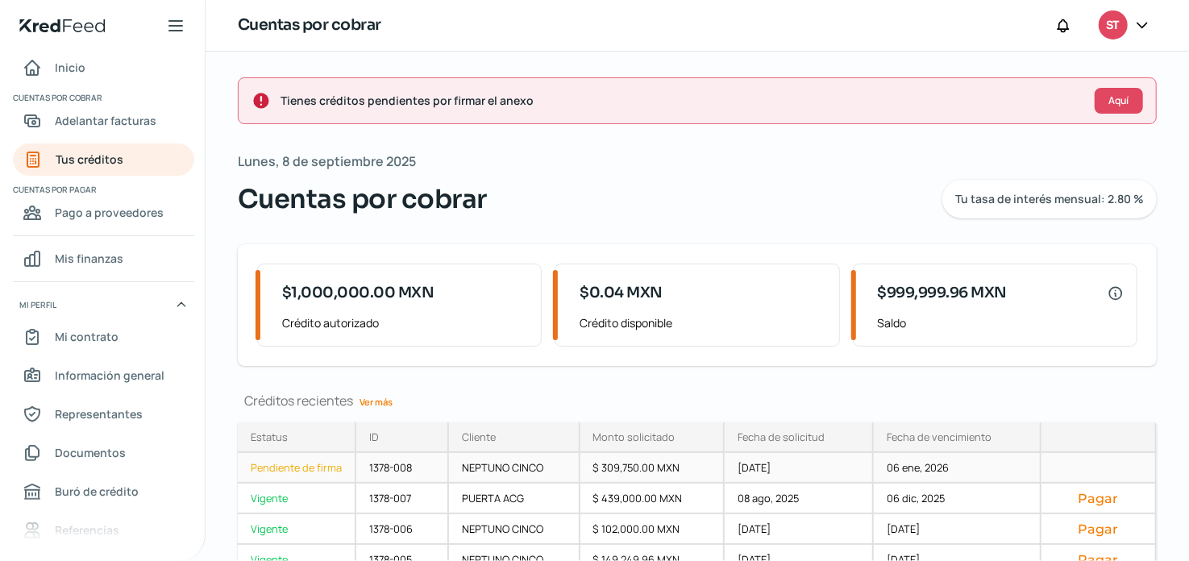
click at [328, 477] on div "Pendiente de firma" at bounding box center [297, 468] width 118 height 31
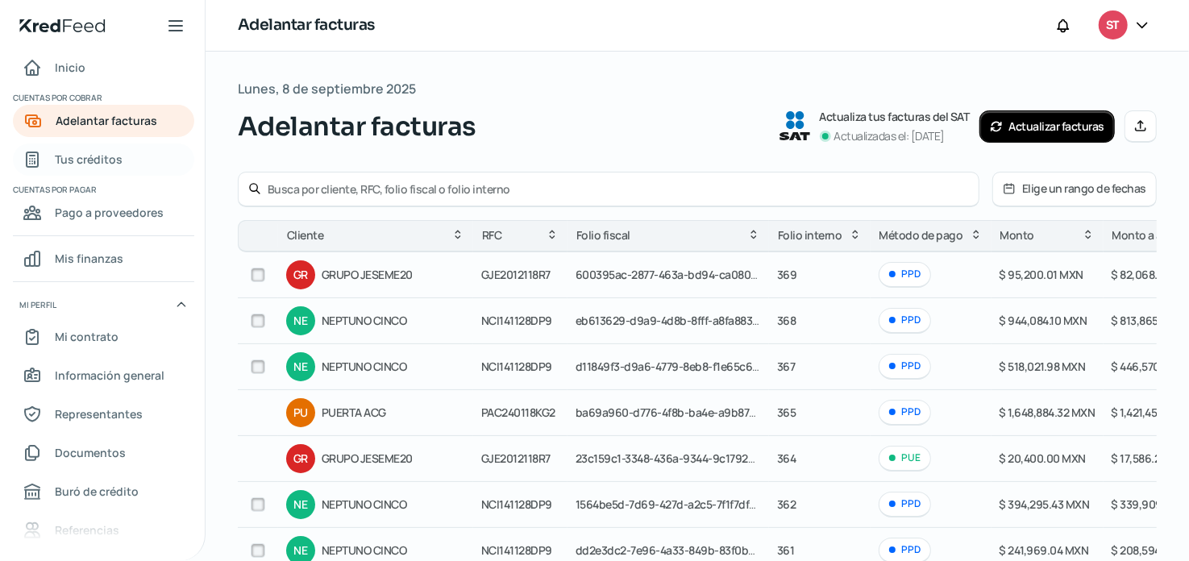
click at [81, 156] on span "Tus créditos" at bounding box center [89, 159] width 68 height 20
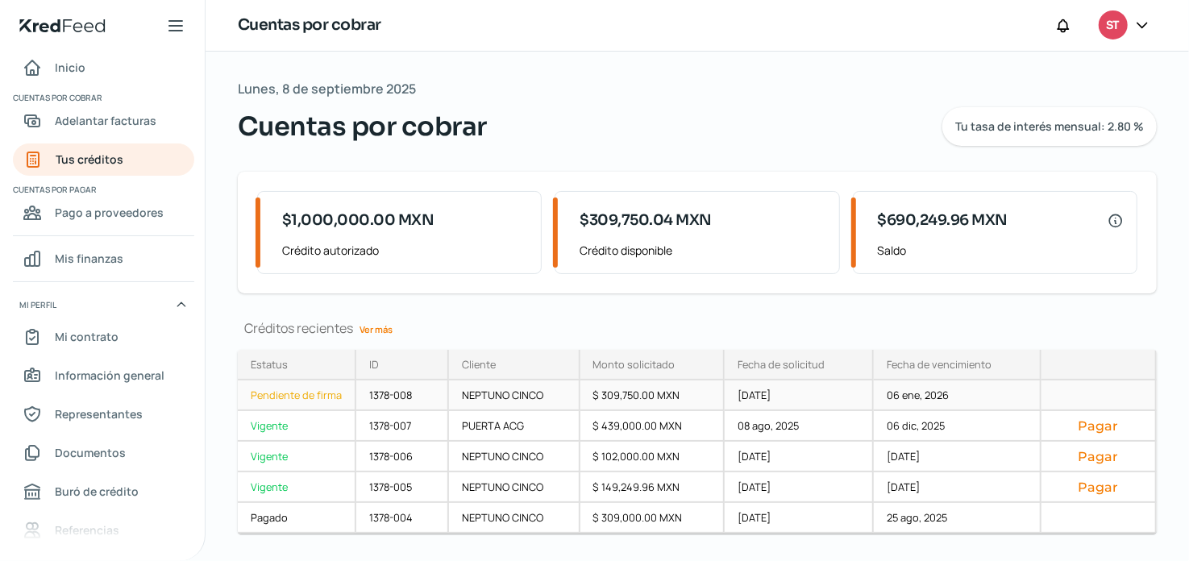
click at [310, 397] on div "Pendiente de firma" at bounding box center [297, 395] width 118 height 31
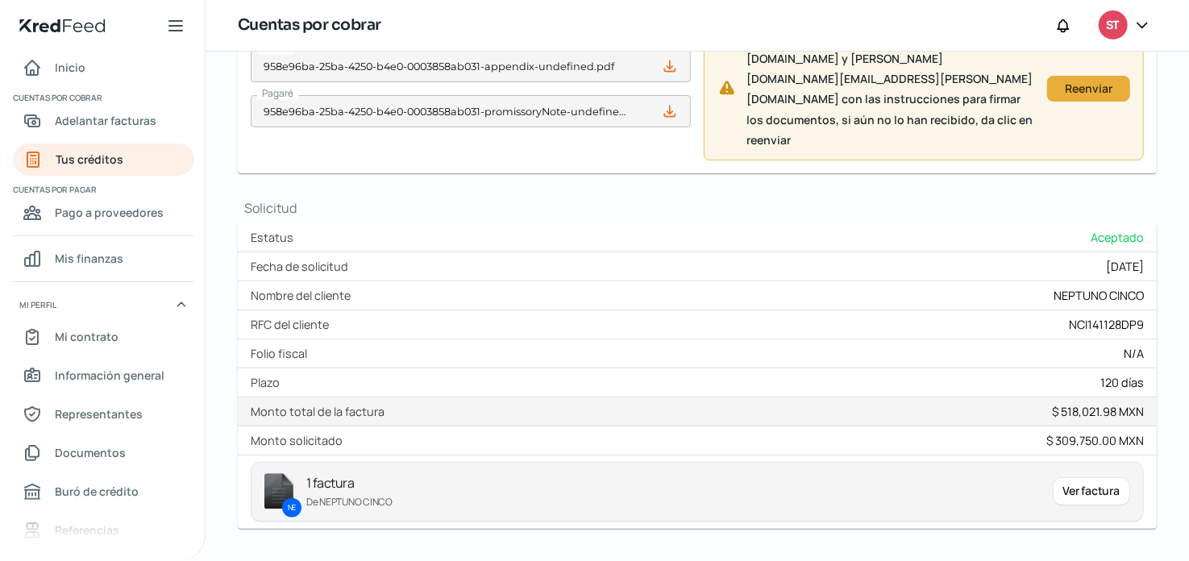
scroll to position [545, 0]
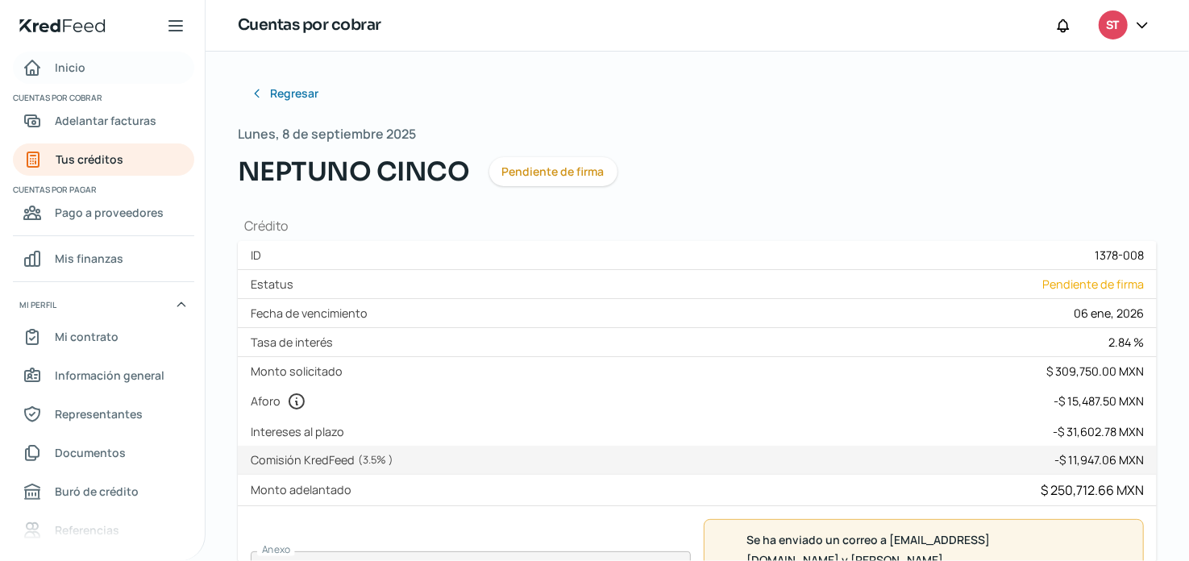
click at [76, 60] on span "Inicio" at bounding box center [70, 67] width 31 height 20
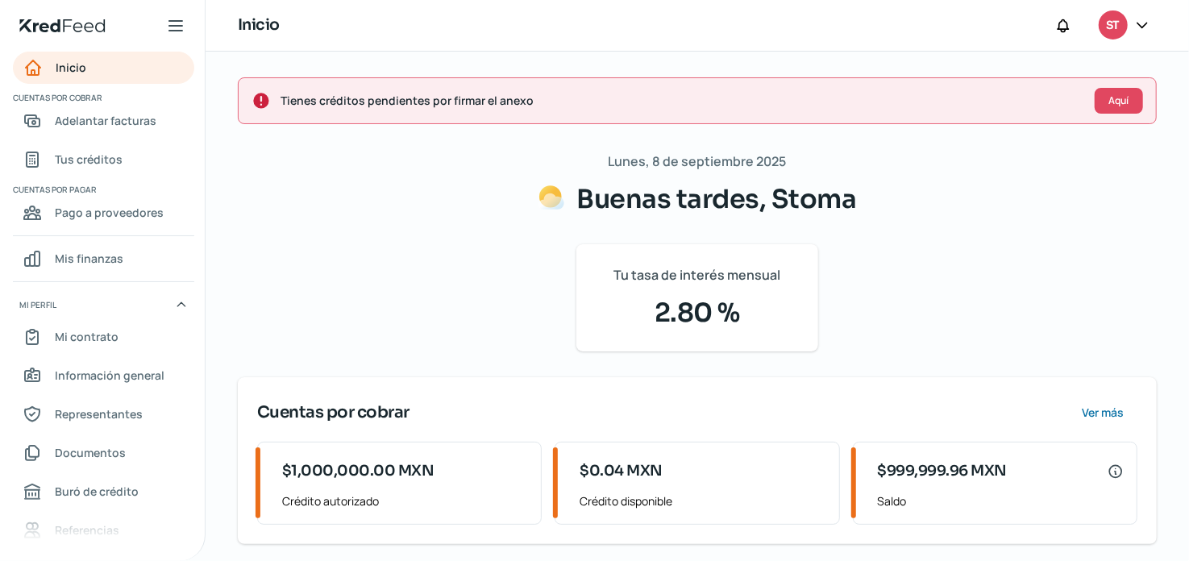
click at [1141, 23] on icon at bounding box center [1142, 25] width 16 height 16
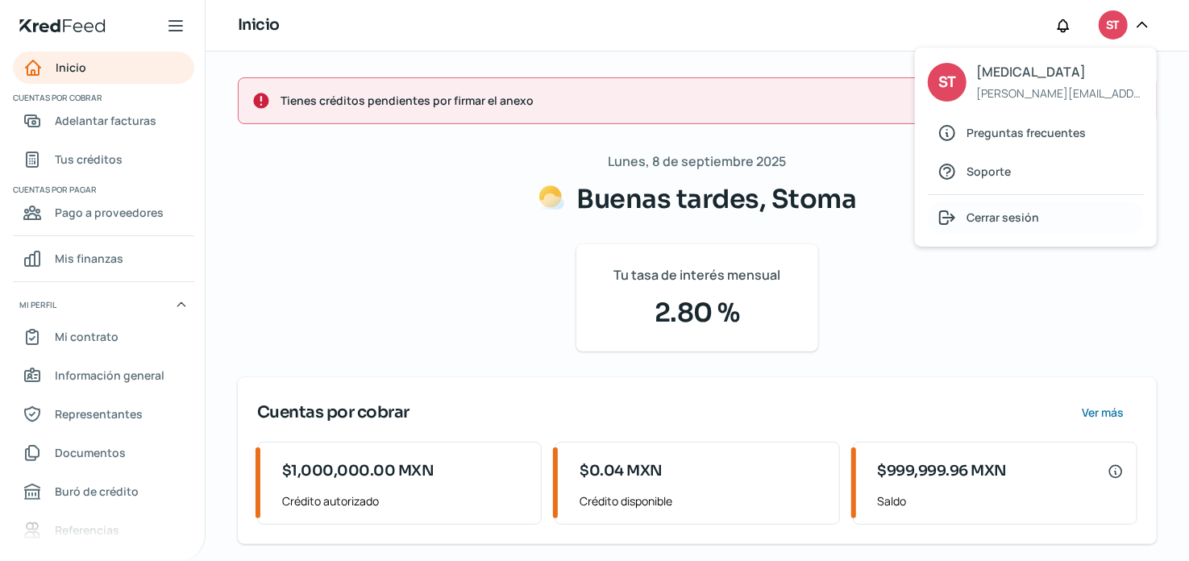
click at [1087, 218] on div "Cerrar sesión" at bounding box center [1036, 217] width 216 height 32
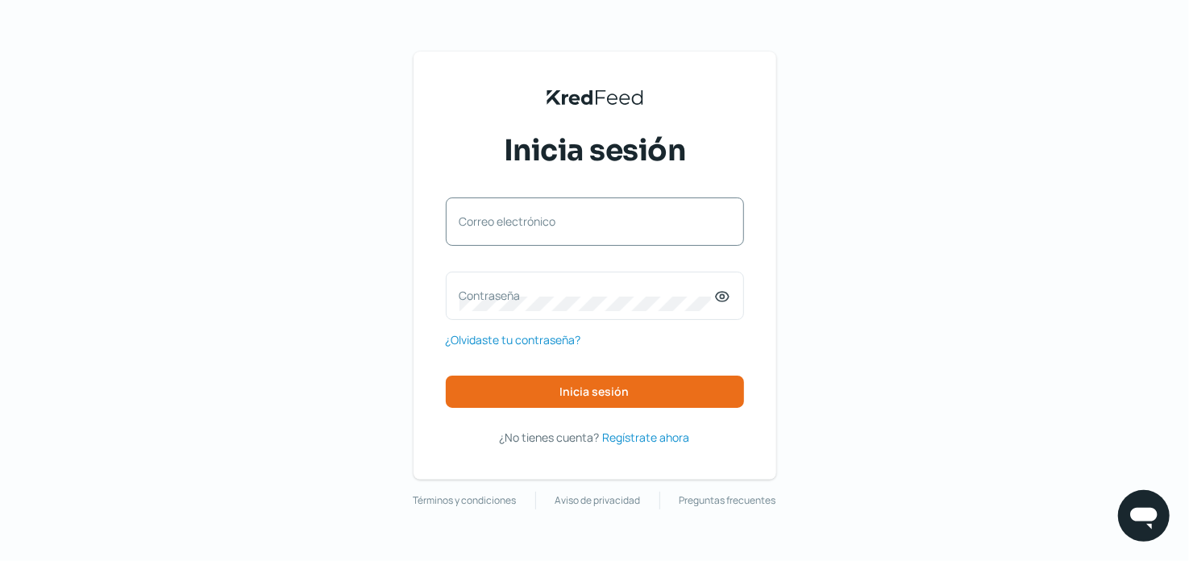
click at [561, 225] on label "Correo electrónico" at bounding box center [586, 221] width 255 height 15
click at [561, 225] on input "Correo electrónico" at bounding box center [594, 229] width 271 height 15
type input "[PERSON_NAME][EMAIL_ADDRESS][PERSON_NAME][MEDICAL_DATA][DOMAIN_NAME]"
click at [536, 297] on label "Contraseña" at bounding box center [586, 295] width 255 height 15
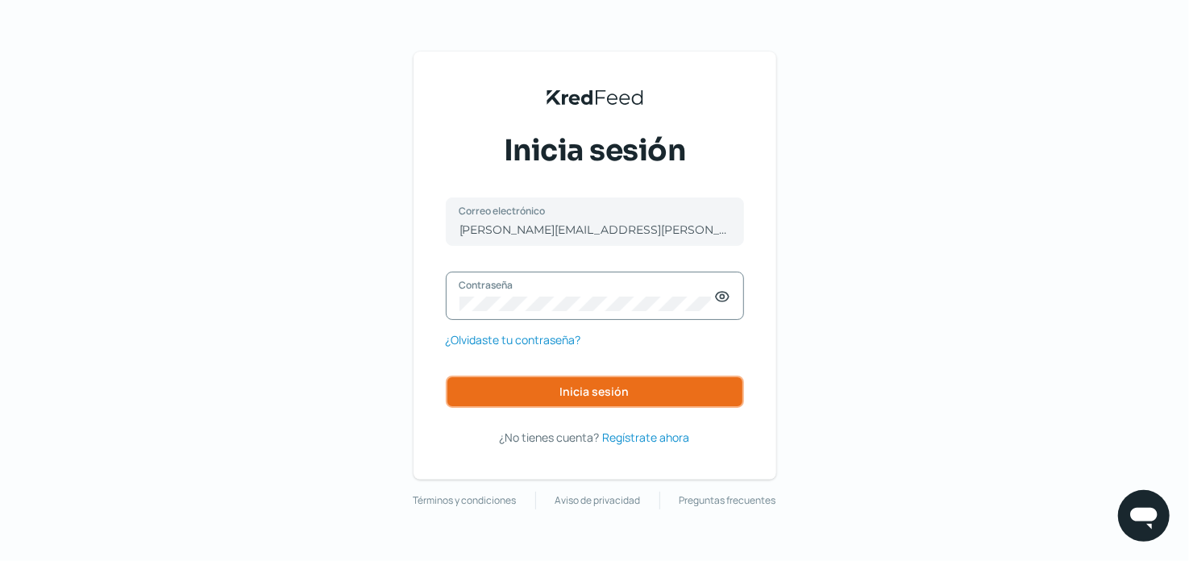
click at [646, 405] on button "Inicia sesión" at bounding box center [595, 392] width 298 height 32
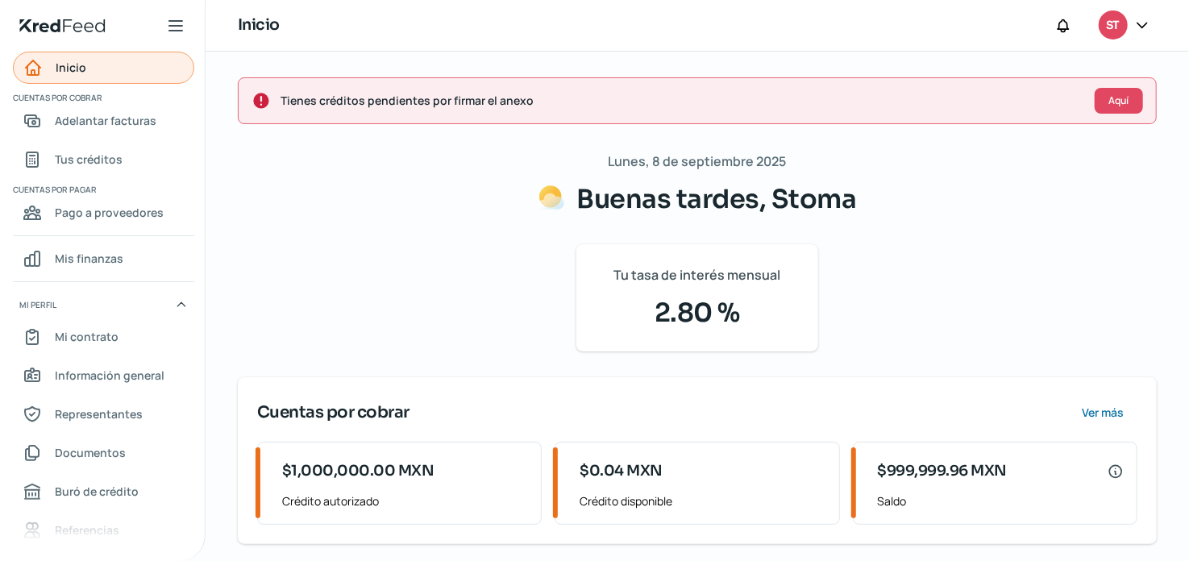
click at [96, 74] on link "Inicio" at bounding box center [103, 68] width 181 height 32
click at [65, 63] on span "Inicio" at bounding box center [71, 67] width 31 height 20
click at [1139, 23] on icon at bounding box center [1142, 25] width 10 height 5
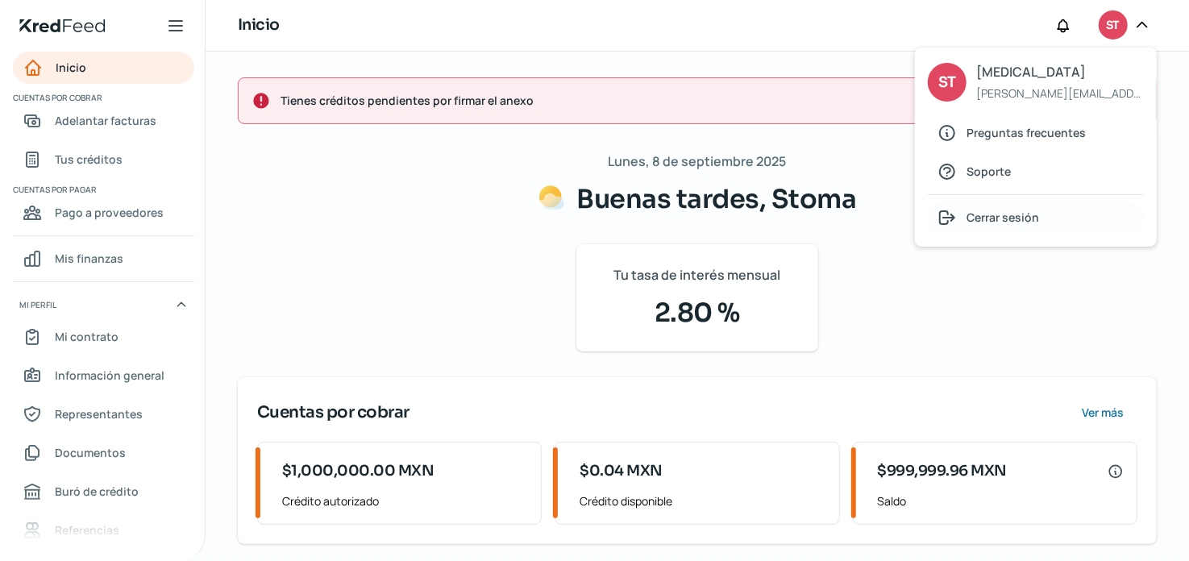
click at [998, 215] on span "Cerrar sesión" at bounding box center [1002, 217] width 73 height 20
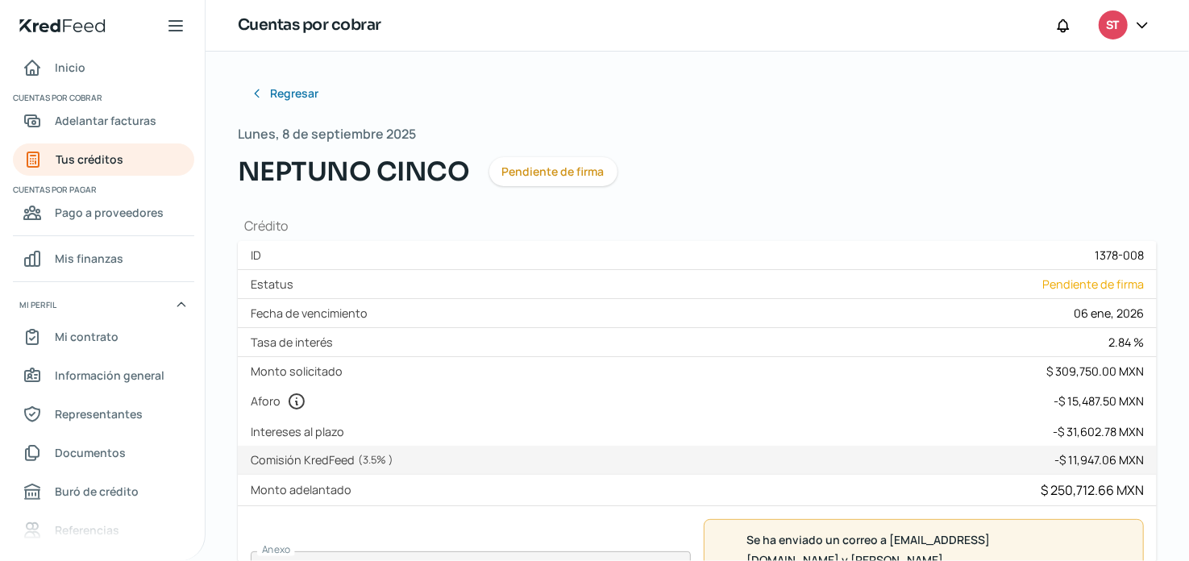
scroll to position [545, 0]
